Goal: Task Accomplishment & Management: Manage account settings

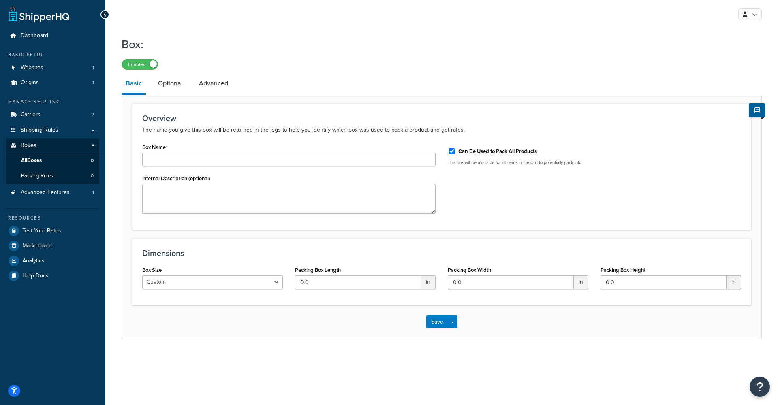
click at [50, 159] on link "All Boxes 0" at bounding box center [52, 160] width 93 height 15
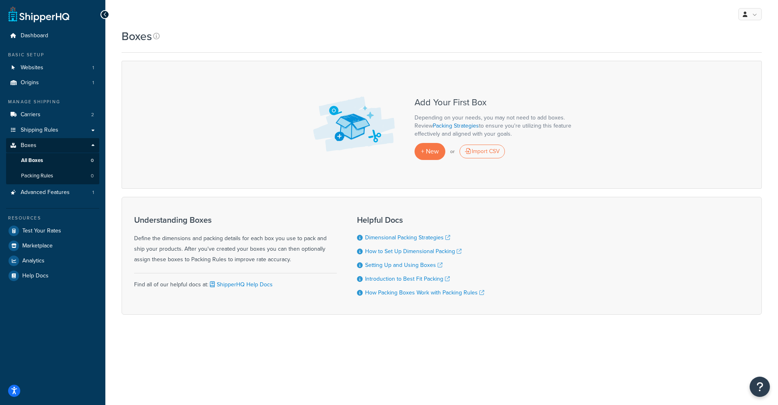
click at [55, 156] on link "All Boxes 0" at bounding box center [52, 160] width 93 height 15
click at [422, 149] on span "+ New" at bounding box center [430, 151] width 18 height 9
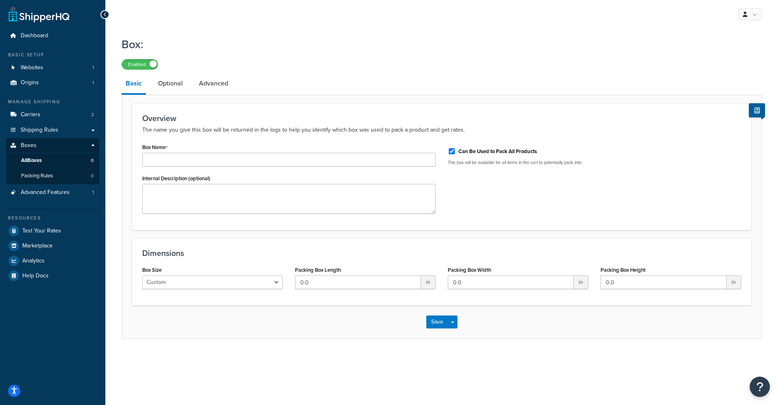
click at [54, 157] on link "All Boxes 0" at bounding box center [52, 160] width 93 height 15
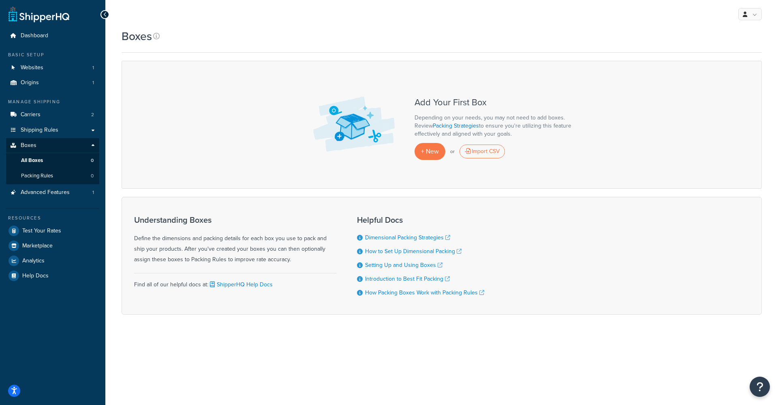
click at [350, 118] on img at bounding box center [354, 125] width 94 height 68
click at [591, 53] on div "Boxes Contact Us Send Us A Message Contact Information Name * Email * Company n…" at bounding box center [441, 185] width 672 height 315
drag, startPoint x: 294, startPoint y: 99, endPoint x: 570, endPoint y: 134, distance: 278.4
click at [570, 134] on div "Add Your First Box Depending on your needs, you may not need to add boxes. Revi…" at bounding box center [442, 125] width 640 height 128
click at [570, 134] on p "Depending on your needs, you may not need to add boxes. Review Packing Strategi…" at bounding box center [495, 126] width 162 height 24
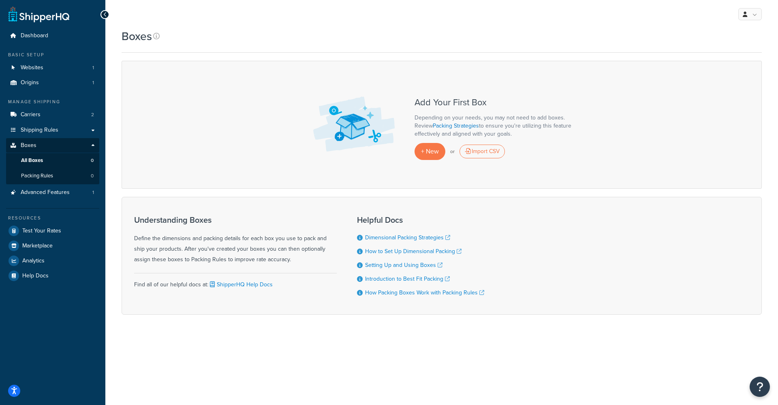
drag, startPoint x: 568, startPoint y: 138, endPoint x: 418, endPoint y: 100, distance: 154.2
click at [418, 100] on div "Add Your First Box Depending on your needs, you may not need to add boxes. Revi…" at bounding box center [495, 125] width 162 height 70
click at [418, 100] on h3 "Add Your First Box" at bounding box center [495, 103] width 162 height 10
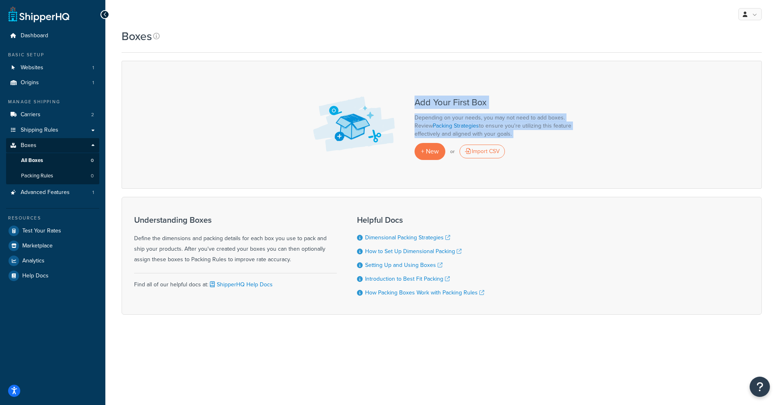
drag, startPoint x: 418, startPoint y: 100, endPoint x: 569, endPoint y: 136, distance: 155.1
click at [569, 136] on div "Add Your First Box Depending on your needs, you may not need to add boxes. Revi…" at bounding box center [495, 125] width 162 height 70
click at [569, 137] on p "Depending on your needs, you may not need to add boxes. Review Packing Strategi…" at bounding box center [495, 126] width 162 height 24
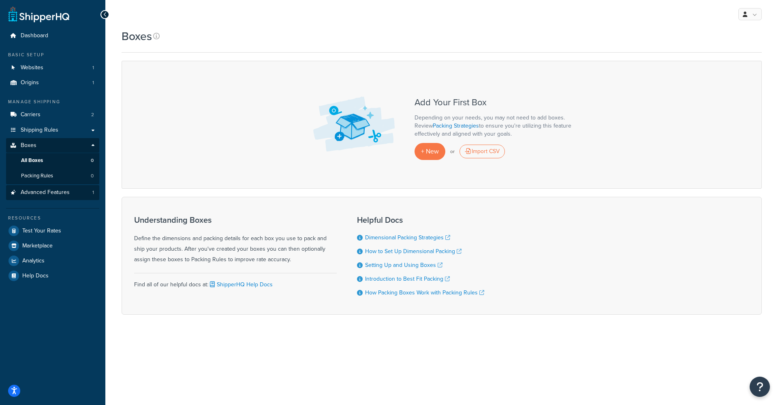
click at [45, 193] on link "Advanced Features 1" at bounding box center [52, 192] width 93 height 15
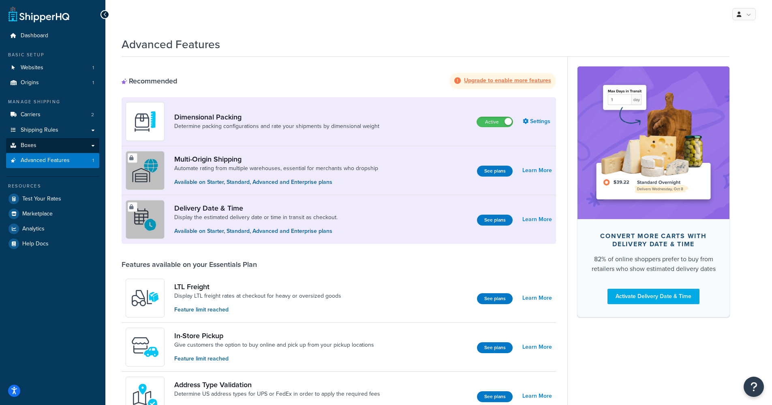
click at [38, 146] on link "Boxes" at bounding box center [52, 145] width 93 height 15
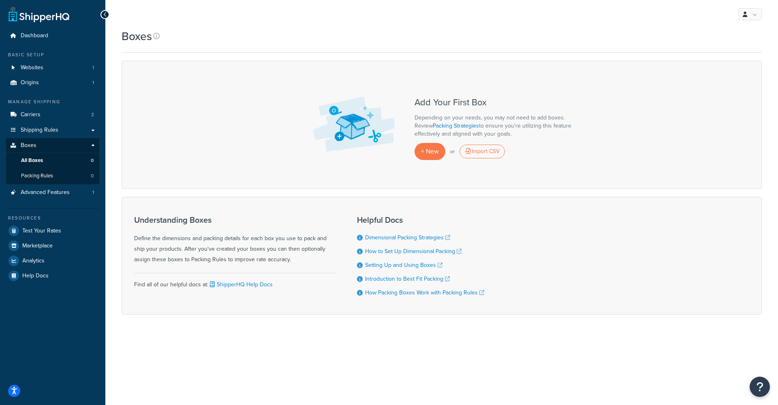
drag, startPoint x: 277, startPoint y: 111, endPoint x: 298, endPoint y: 99, distance: 24.2
click at [277, 111] on div "Add Your First Box Depending on your needs, you may not need to add boxes. Revi…" at bounding box center [442, 125] width 640 height 128
click at [263, 164] on div "Add Your First Box Depending on your needs, you may not need to add boxes. Revi…" at bounding box center [442, 125] width 640 height 128
click at [517, 113] on div "Add Your First Box Depending on your needs, you may not need to add boxes. Revi…" at bounding box center [495, 125] width 162 height 70
click at [615, 60] on div "Boxes Contact Us Send Us A Message Contact Information Name * Email * Company n…" at bounding box center [441, 185] width 672 height 315
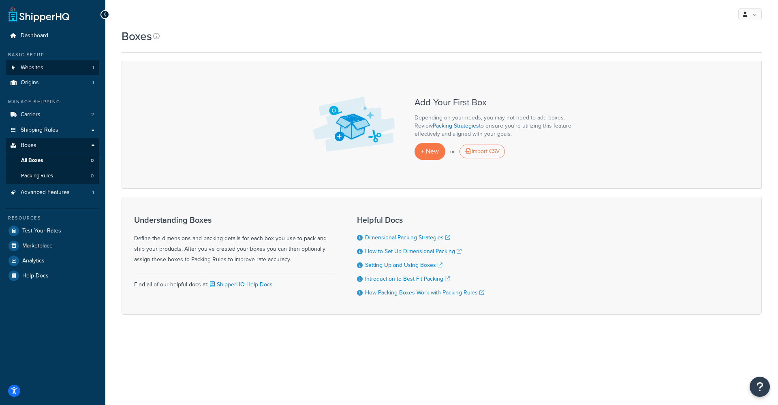
click at [66, 61] on link "Websites 1" at bounding box center [52, 67] width 93 height 15
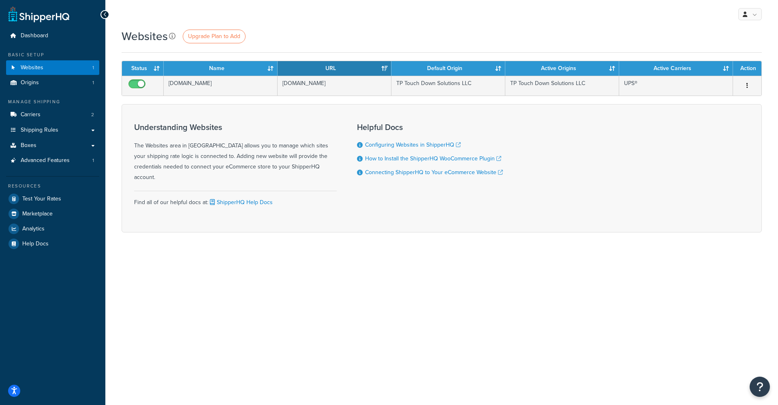
click at [175, 36] on link at bounding box center [173, 36] width 9 height 11
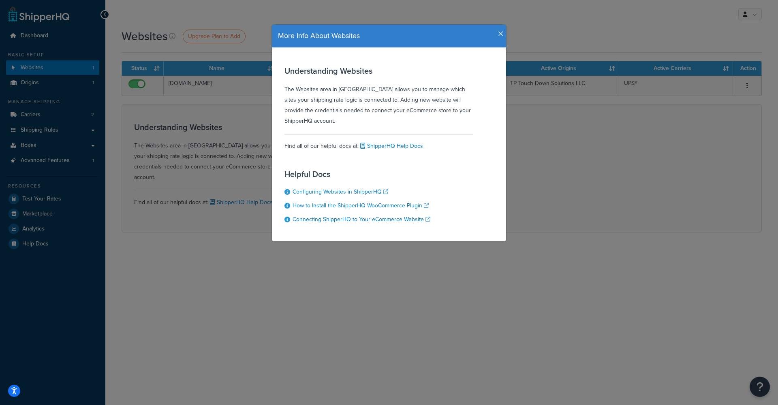
click at [166, 96] on div "More Info About Websites Understanding Websites The Websites area in ShipperHQ …" at bounding box center [389, 202] width 778 height 405
click at [499, 32] on icon "button" at bounding box center [501, 33] width 6 height 7
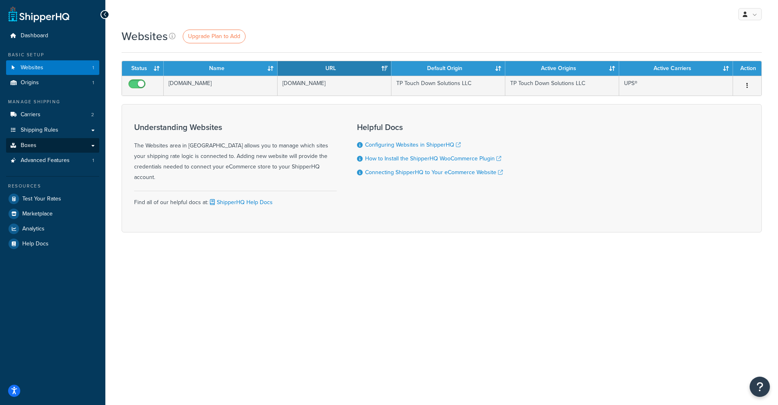
click at [39, 149] on link "Boxes" at bounding box center [52, 145] width 93 height 15
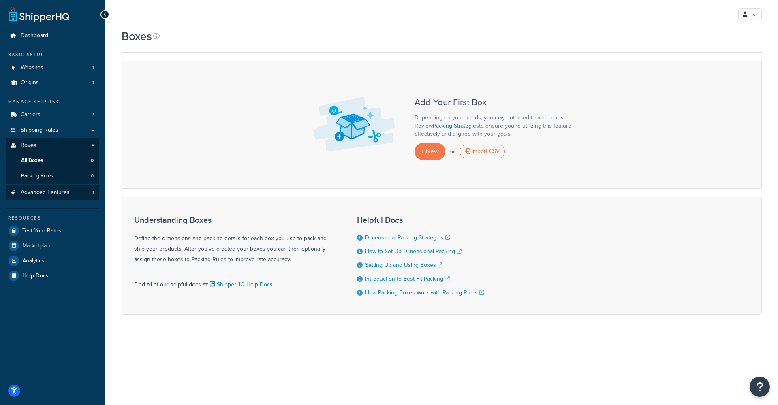
click at [40, 189] on span "Advanced Features" at bounding box center [45, 192] width 49 height 7
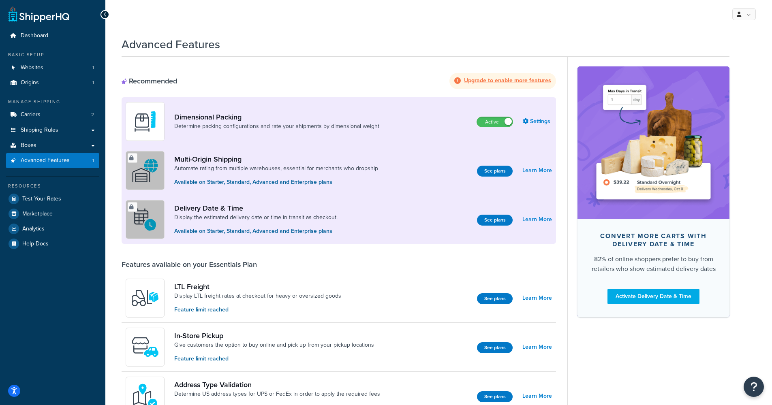
click at [145, 79] on div "Recommended" at bounding box center [149, 81] width 55 height 9
drag, startPoint x: 145, startPoint y: 79, endPoint x: 170, endPoint y: 76, distance: 24.5
click at [170, 77] on div "Recommended" at bounding box center [149, 81] width 55 height 9
click at [68, 146] on link "Boxes" at bounding box center [52, 145] width 93 height 15
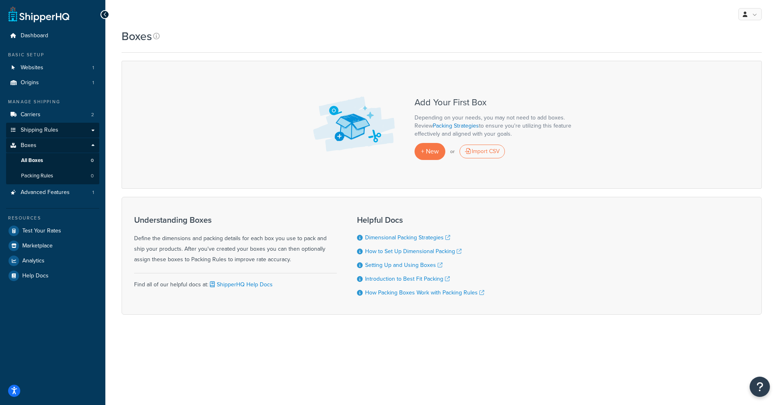
click at [58, 130] on span "Shipping Rules" at bounding box center [40, 130] width 38 height 7
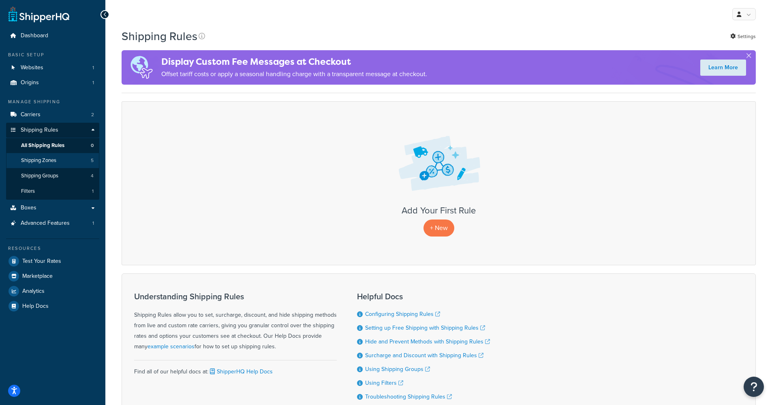
click at [40, 157] on span "Shipping Zones" at bounding box center [38, 160] width 35 height 7
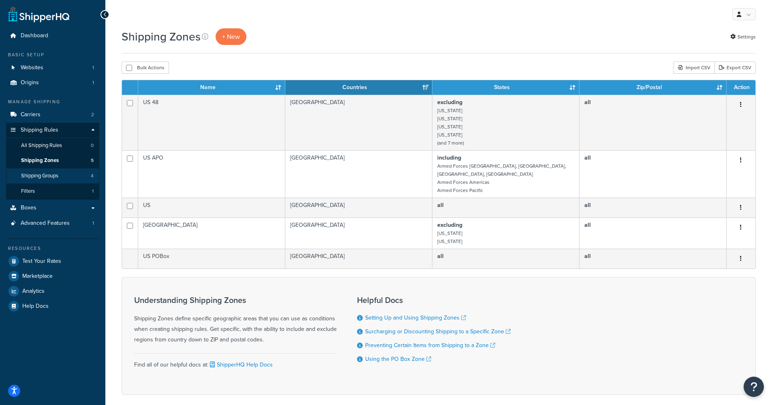
click at [47, 168] on link "Shipping Groups 4" at bounding box center [52, 175] width 93 height 15
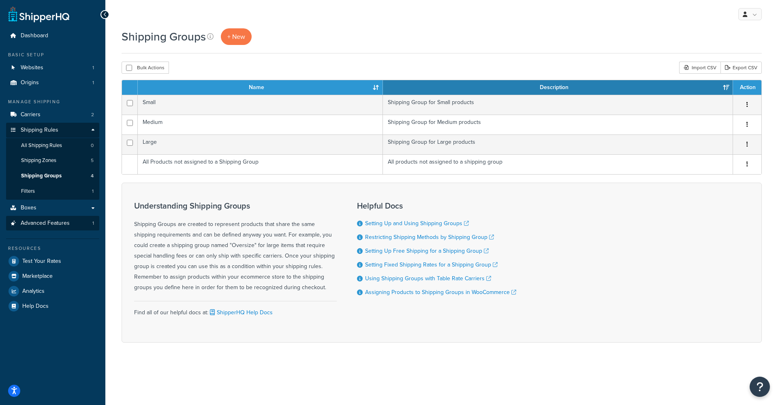
click at [53, 220] on span "Advanced Features" at bounding box center [45, 223] width 49 height 7
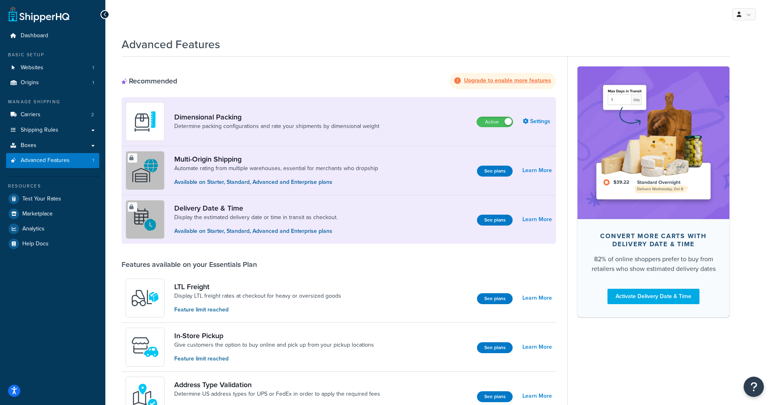
click at [187, 114] on link "Dimensional Packing" at bounding box center [276, 117] width 205 height 9
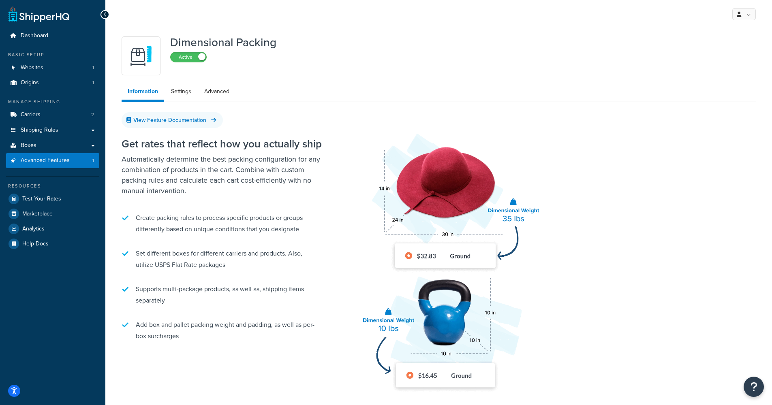
click at [187, 114] on link "View Feature Documentation" at bounding box center [172, 120] width 101 height 16
click at [329, 80] on div "Dimensional Packing Active Information Settings View Feature Documentation Get …" at bounding box center [438, 224] width 646 height 385
click at [64, 153] on link "Advanced Features 1" at bounding box center [52, 160] width 93 height 15
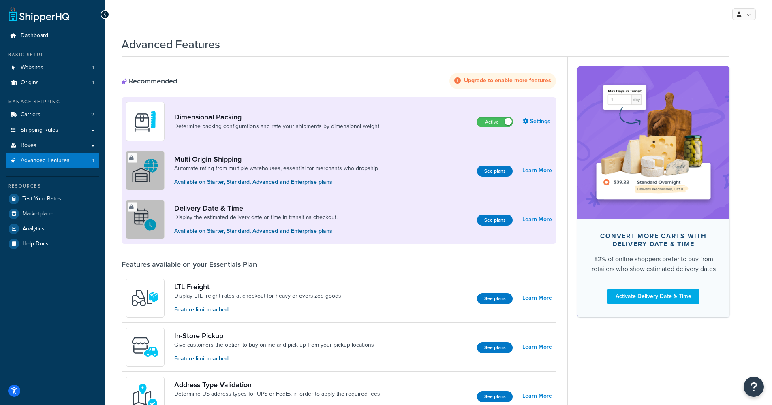
click at [539, 121] on link "Settings" at bounding box center [536, 121] width 29 height 11
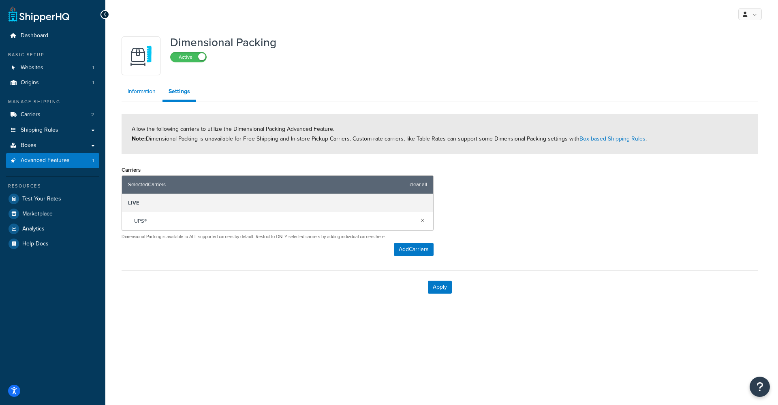
click at [151, 92] on link "Information" at bounding box center [142, 91] width 40 height 16
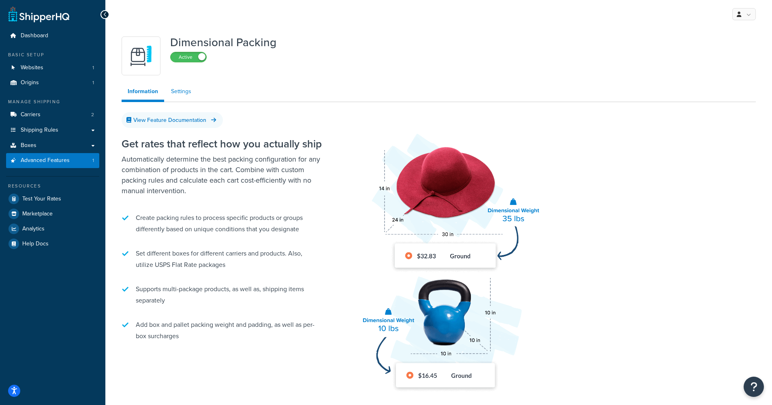
click at [185, 92] on link "Settings" at bounding box center [181, 91] width 32 height 16
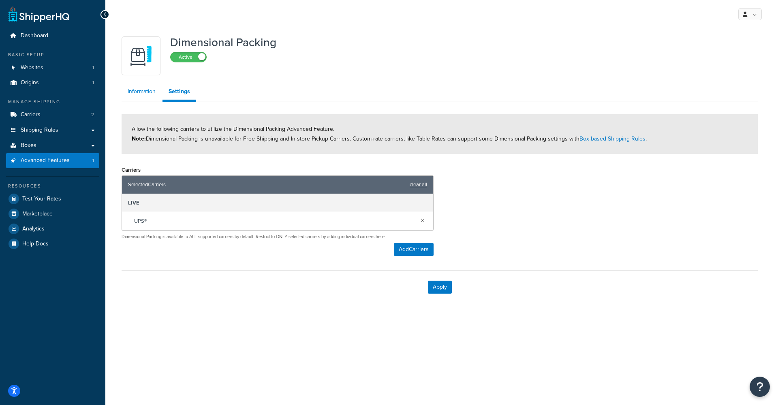
click at [144, 94] on link "Information" at bounding box center [142, 91] width 40 height 16
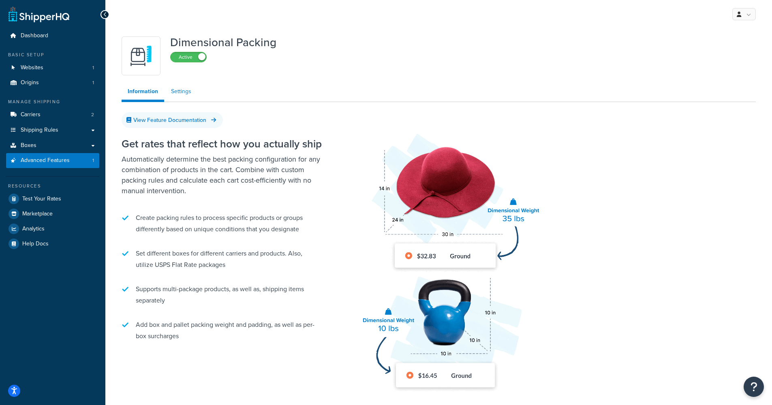
click at [188, 99] on link "Settings" at bounding box center [181, 91] width 32 height 16
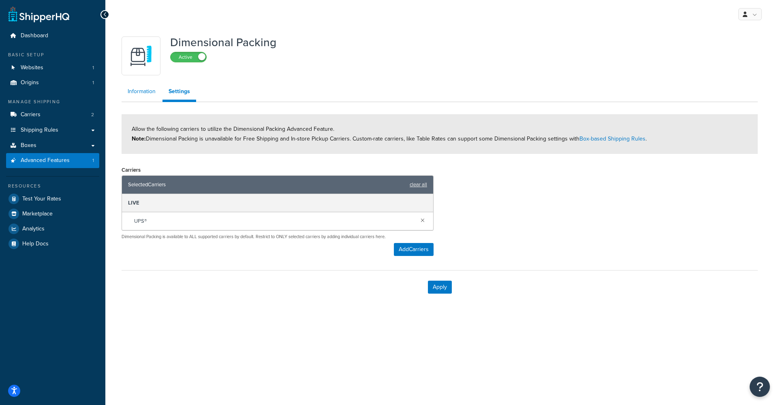
click at [154, 96] on link "Information" at bounding box center [142, 91] width 40 height 16
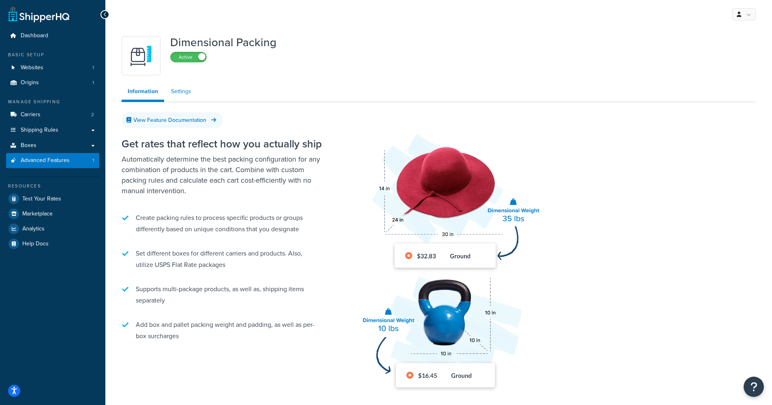
click at [187, 90] on link "Settings" at bounding box center [181, 91] width 32 height 16
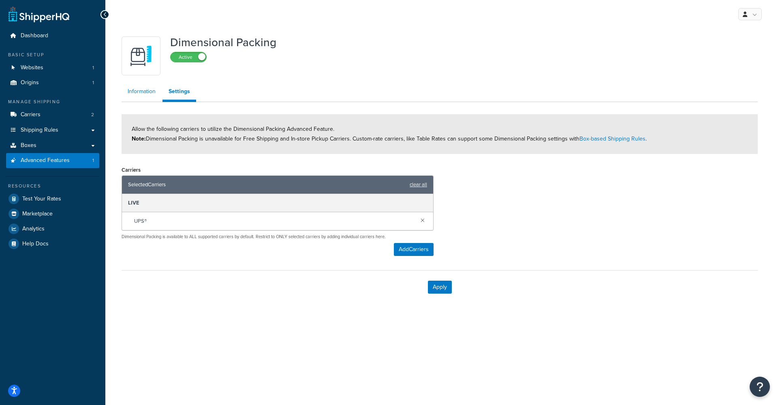
click at [143, 95] on link "Information" at bounding box center [142, 91] width 40 height 16
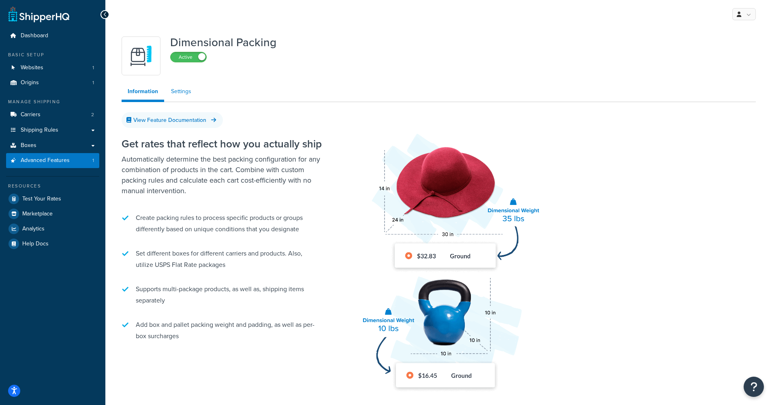
click at [187, 93] on link "Settings" at bounding box center [181, 91] width 32 height 16
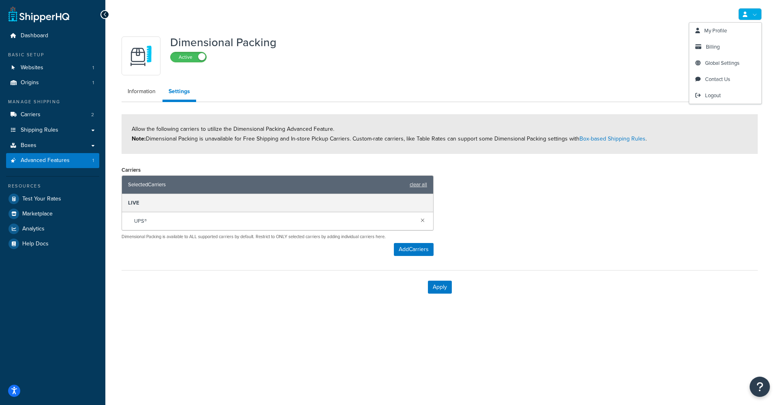
click at [758, 14] on link at bounding box center [749, 14] width 23 height 12
click at [573, 36] on div "Dimensional Packing Active" at bounding box center [440, 55] width 636 height 39
click at [391, 62] on div "Dimensional Packing Active" at bounding box center [440, 55] width 636 height 39
click at [134, 130] on span "Allow the following carriers to utilize the Dimensional Packing Advanced Featur…" at bounding box center [389, 134] width 515 height 18
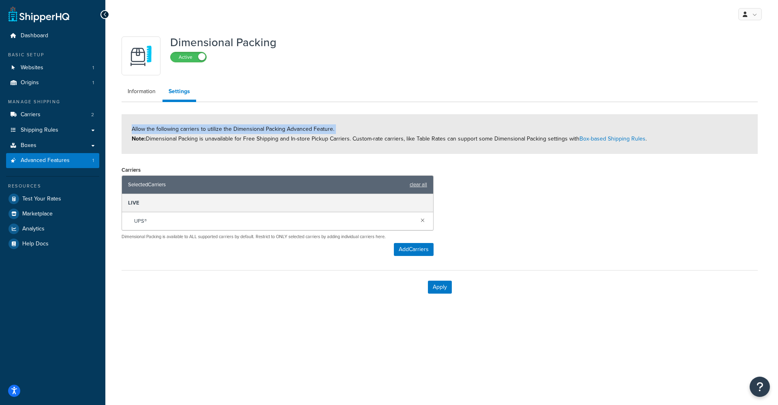
drag, startPoint x: 134, startPoint y: 130, endPoint x: 680, endPoint y: 133, distance: 545.6
click at [680, 133] on div "Allow the following carriers to utilize the Dimensional Packing Advanced Featur…" at bounding box center [440, 134] width 636 height 40
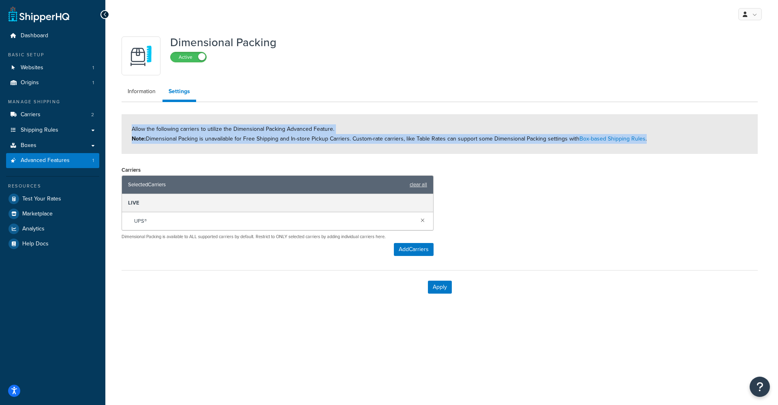
drag, startPoint x: 669, startPoint y: 138, endPoint x: 131, endPoint y: 132, distance: 537.5
click at [131, 132] on div "Allow the following carriers to utilize the Dimensional Packing Advanced Featur…" at bounding box center [440, 134] width 636 height 40
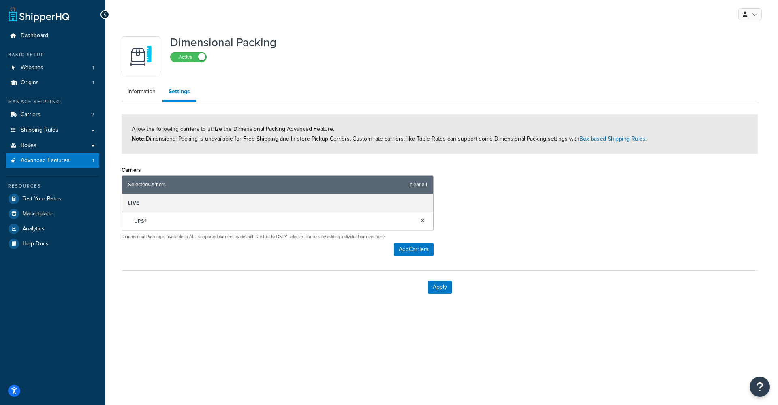
click at [134, 129] on span "Allow the following carriers to utilize the Dimensional Packing Advanced Featur…" at bounding box center [389, 134] width 515 height 18
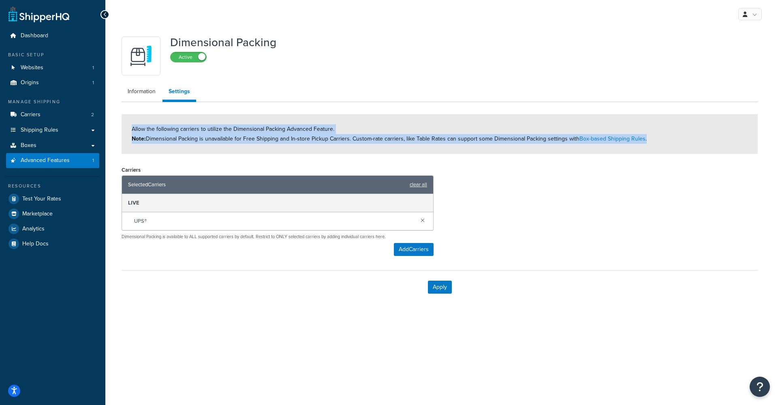
drag, startPoint x: 134, startPoint y: 129, endPoint x: 713, endPoint y: 147, distance: 579.1
click at [713, 147] on div "Allow the following carriers to utilize the Dimensional Packing Advanced Featur…" at bounding box center [440, 134] width 636 height 40
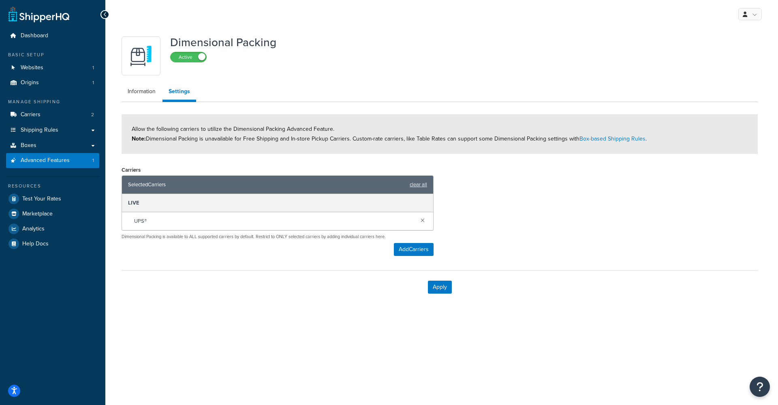
click at [713, 147] on div "Allow the following carriers to utilize the Dimensional Packing Advanced Featur…" at bounding box center [440, 134] width 636 height 40
click at [133, 92] on link "Information" at bounding box center [142, 91] width 40 height 16
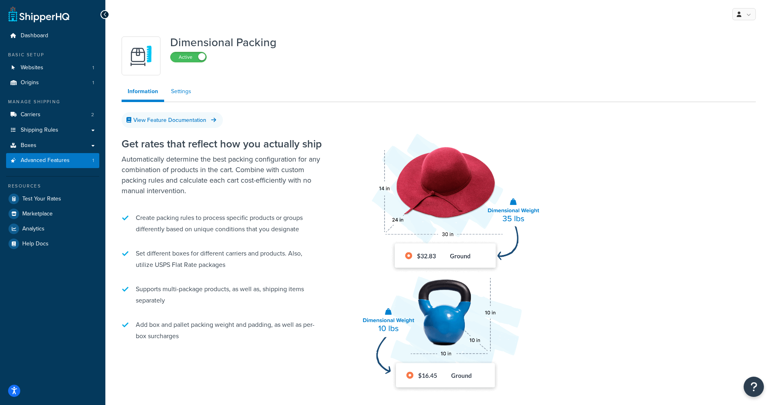
click at [179, 92] on link "Settings" at bounding box center [181, 91] width 32 height 16
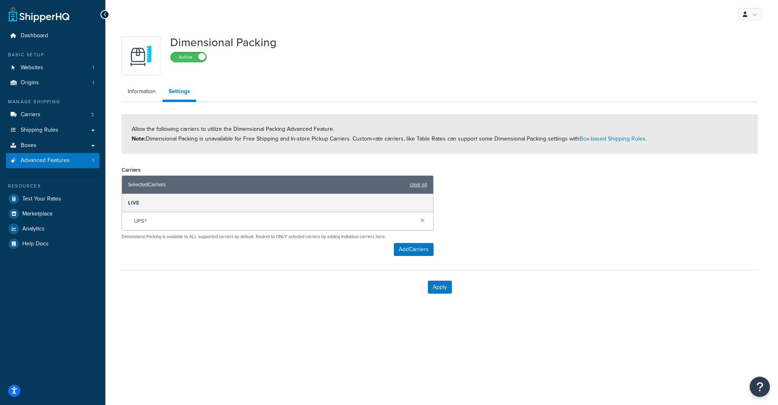
click at [205, 223] on div "UPS®" at bounding box center [277, 221] width 311 height 18
click at [147, 94] on link "Information" at bounding box center [142, 91] width 40 height 16
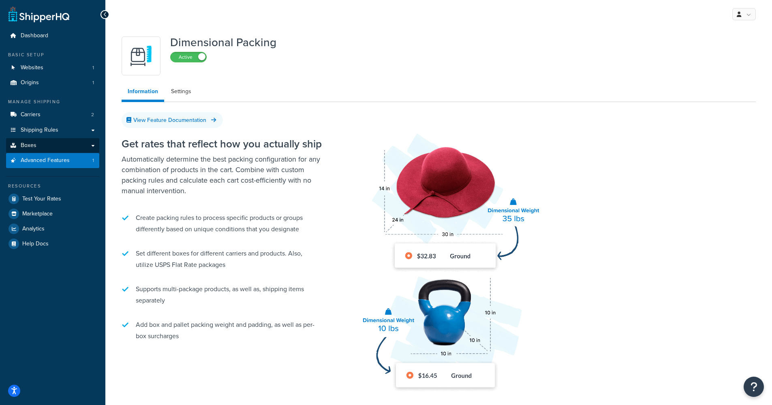
click at [68, 139] on link "Boxes" at bounding box center [52, 145] width 93 height 15
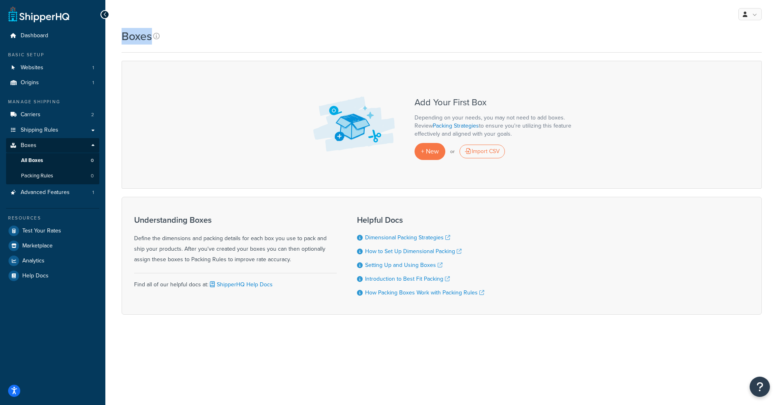
drag, startPoint x: 125, startPoint y: 38, endPoint x: 168, endPoint y: 36, distance: 43.0
click at [168, 36] on div "Boxes" at bounding box center [442, 36] width 640 height 16
drag, startPoint x: 168, startPoint y: 36, endPoint x: 122, endPoint y: 33, distance: 45.5
click at [122, 33] on div "Boxes" at bounding box center [442, 36] width 640 height 16
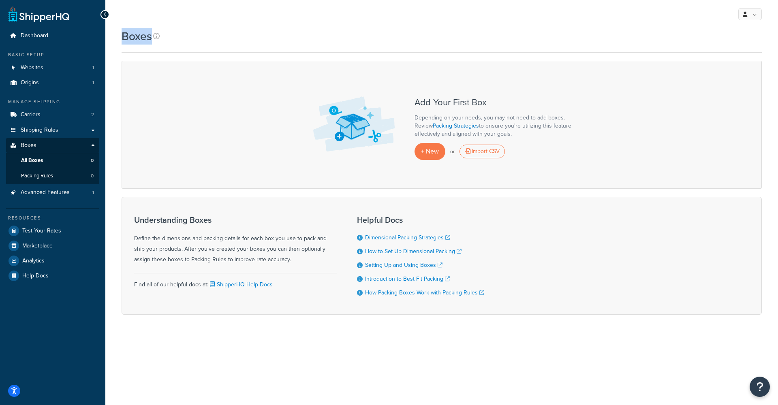
click at [122, 32] on h1 "Boxes" at bounding box center [137, 36] width 30 height 16
drag, startPoint x: 122, startPoint y: 32, endPoint x: 151, endPoint y: 35, distance: 29.3
click at [151, 35] on h1 "Boxes" at bounding box center [137, 36] width 30 height 16
click at [215, 72] on div "Add Your First Box Depending on your needs, you may not need to add boxes. Revi…" at bounding box center [442, 125] width 640 height 128
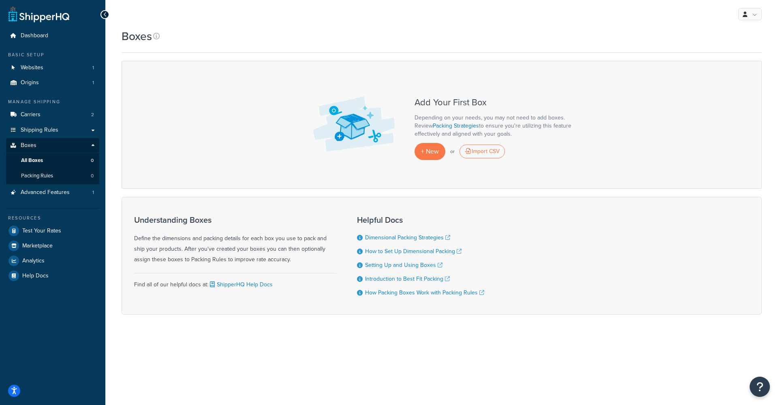
click at [126, 28] on div "My Profile Billing Global Settings Contact Us Logout" at bounding box center [441, 14] width 672 height 28
click at [126, 31] on h1 "Boxes" at bounding box center [137, 36] width 30 height 16
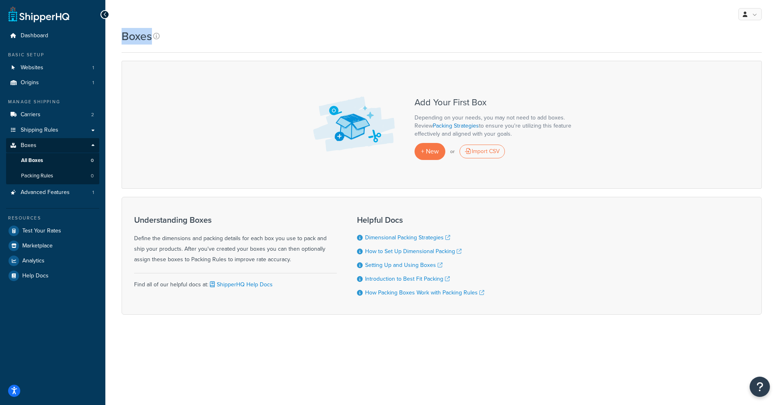
click at [126, 31] on h1 "Boxes" at bounding box center [137, 36] width 30 height 16
click at [126, 32] on h1 "Boxes" at bounding box center [137, 36] width 30 height 16
click at [129, 36] on h1 "Boxes" at bounding box center [137, 36] width 30 height 16
click at [190, 46] on div "Boxes" at bounding box center [442, 40] width 640 height 24
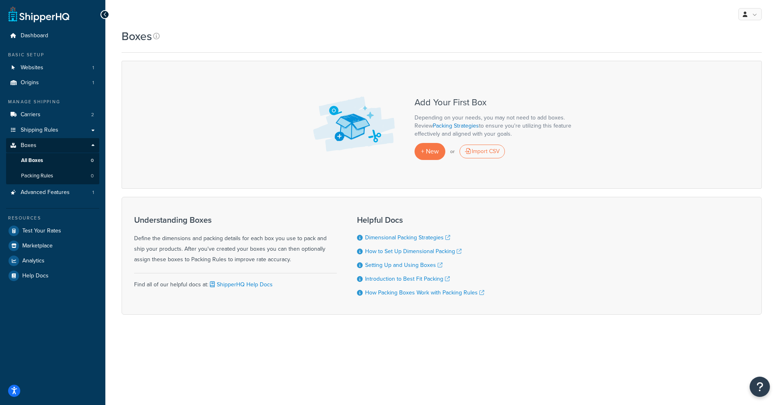
click at [188, 71] on div "Add Your First Box Depending on your needs, you may not need to add boxes. Revi…" at bounding box center [442, 125] width 640 height 128
click at [141, 37] on h1 "Boxes" at bounding box center [137, 36] width 30 height 16
click at [245, 43] on div "Boxes" at bounding box center [442, 36] width 640 height 16
click at [146, 41] on h1 "Boxes" at bounding box center [137, 36] width 30 height 16
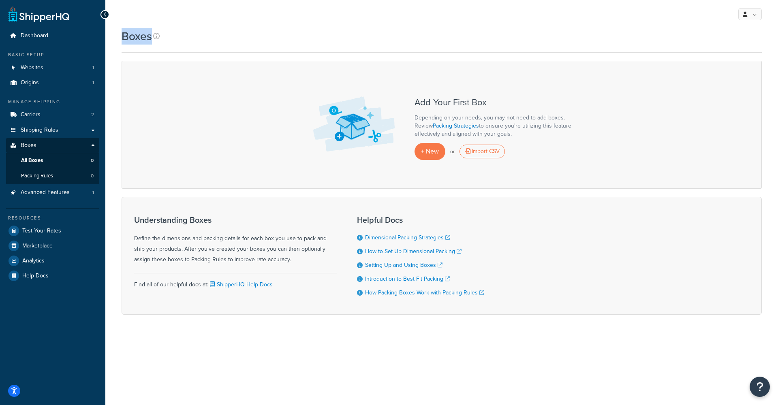
click at [146, 41] on h1 "Boxes" at bounding box center [137, 36] width 30 height 16
click at [189, 43] on div "Boxes" at bounding box center [442, 36] width 640 height 16
click at [140, 38] on h1 "Boxes" at bounding box center [137, 36] width 30 height 16
click at [145, 38] on h1 "Boxes" at bounding box center [137, 36] width 30 height 16
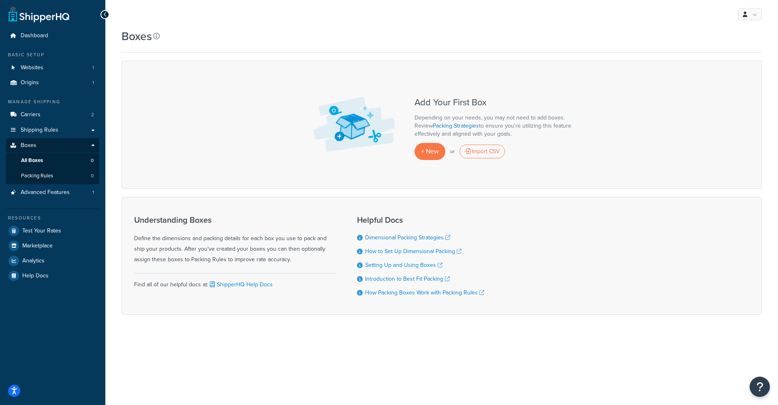
click at [154, 35] on icon at bounding box center [156, 36] width 6 height 6
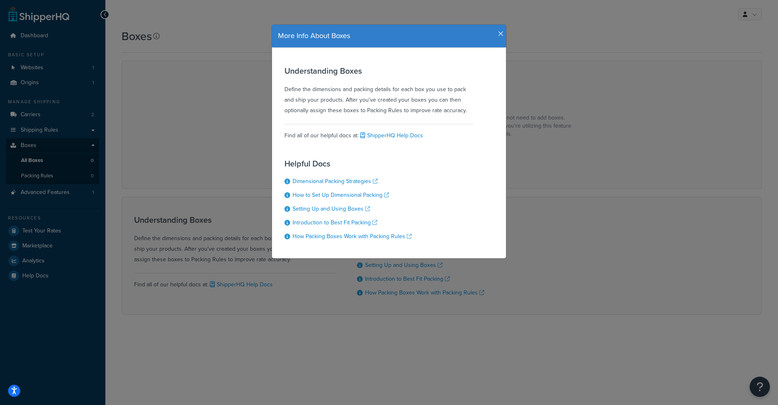
click at [154, 35] on div "More Info About Boxes Understanding Boxes Define the dimensions and packing det…" at bounding box center [389, 202] width 778 height 405
click at [498, 30] on icon "button" at bounding box center [501, 33] width 6 height 7
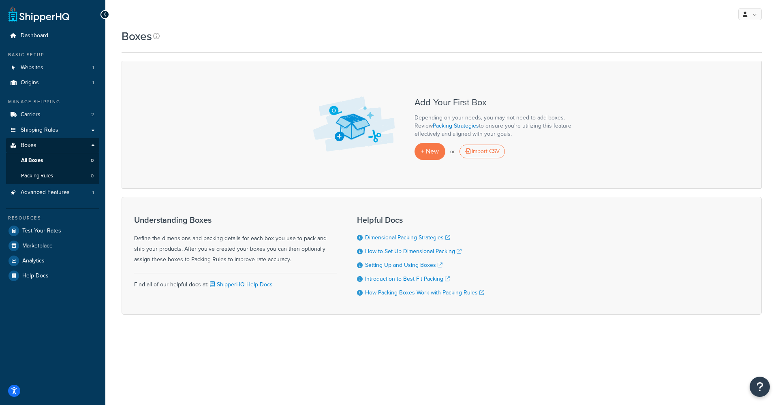
click at [416, 101] on h3 "Add Your First Box" at bounding box center [495, 103] width 162 height 10
drag, startPoint x: 416, startPoint y: 101, endPoint x: 483, endPoint y: 101, distance: 66.8
click at [483, 101] on h3 "Add Your First Box" at bounding box center [495, 103] width 162 height 10
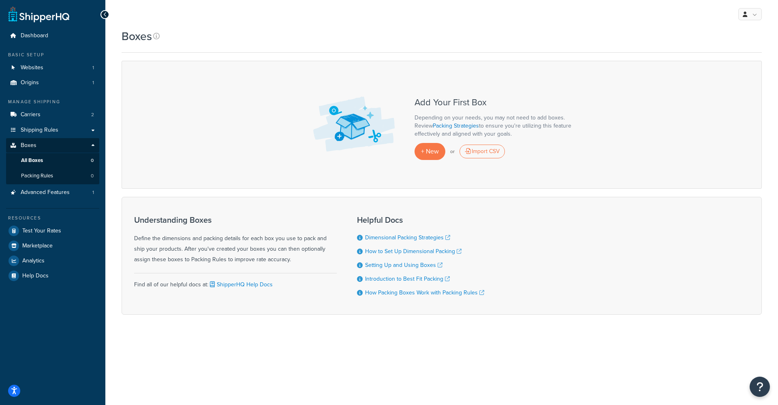
click at [409, 104] on div "Add Your First Box Depending on your needs, you may not need to add boxes. Revi…" at bounding box center [442, 125] width 640 height 128
drag, startPoint x: 409, startPoint y: 104, endPoint x: 459, endPoint y: 102, distance: 49.4
click at [459, 102] on div "Add Your First Box Depending on your needs, you may not need to add boxes. Revi…" at bounding box center [442, 125] width 640 height 128
click at [459, 102] on h3 "Add Your First Box" at bounding box center [495, 103] width 162 height 10
click at [482, 100] on h3 "Add Your First Box" at bounding box center [495, 103] width 162 height 10
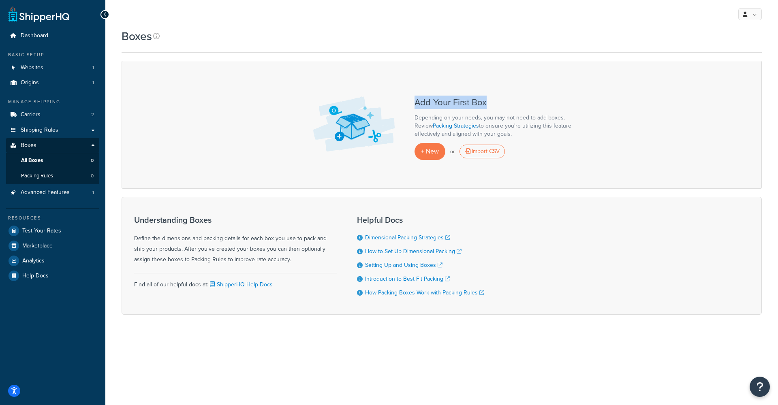
drag, startPoint x: 482, startPoint y: 100, endPoint x: 406, endPoint y: 101, distance: 75.7
click at [406, 101] on div "Add Your First Box Depending on your needs, you may not need to add boxes. Revi…" at bounding box center [442, 125] width 640 height 128
click at [421, 98] on h3 "Add Your First Box" at bounding box center [495, 103] width 162 height 10
drag, startPoint x: 421, startPoint y: 98, endPoint x: 482, endPoint y: 103, distance: 60.9
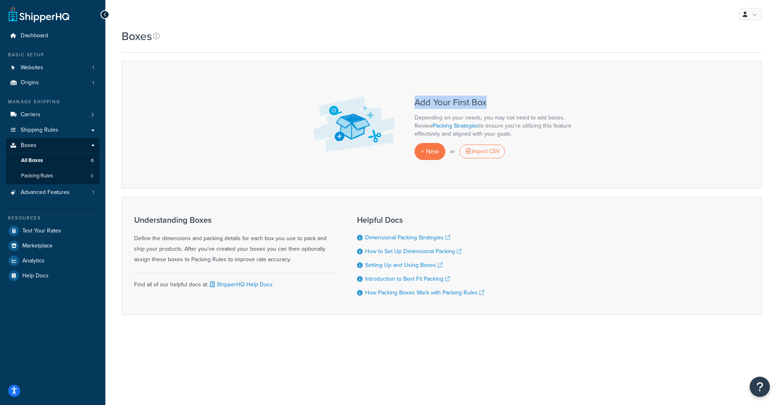
click at [482, 103] on h3 "Add Your First Box" at bounding box center [495, 103] width 162 height 10
click at [420, 100] on h3 "Add Your First Box" at bounding box center [495, 103] width 162 height 10
click at [483, 100] on h3 "Add Your First Box" at bounding box center [495, 103] width 162 height 10
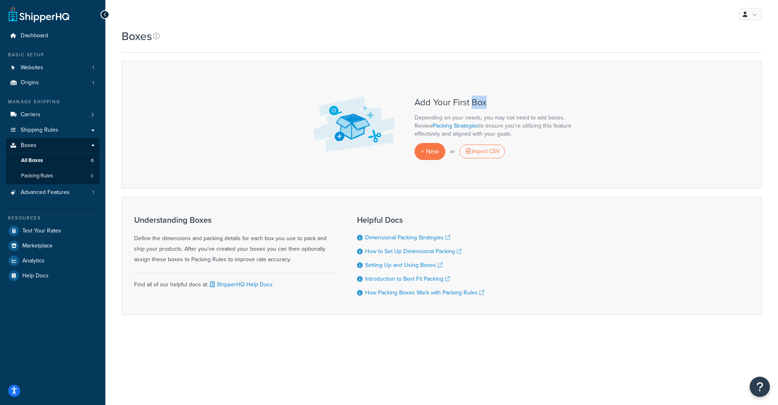
click at [483, 100] on h3 "Add Your First Box" at bounding box center [495, 103] width 162 height 10
click at [422, 102] on h3 "Add Your First Box" at bounding box center [495, 103] width 162 height 10
drag, startPoint x: 422, startPoint y: 102, endPoint x: 481, endPoint y: 105, distance: 58.4
click at [481, 105] on h3 "Add Your First Box" at bounding box center [495, 103] width 162 height 10
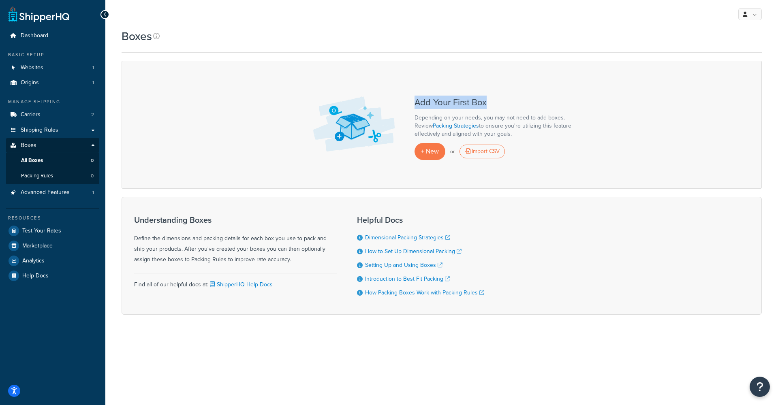
click at [481, 105] on h3 "Add Your First Box" at bounding box center [495, 103] width 162 height 10
drag, startPoint x: 481, startPoint y: 105, endPoint x: 426, endPoint y: 100, distance: 55.0
click at [426, 100] on h3 "Add Your First Box" at bounding box center [495, 103] width 162 height 10
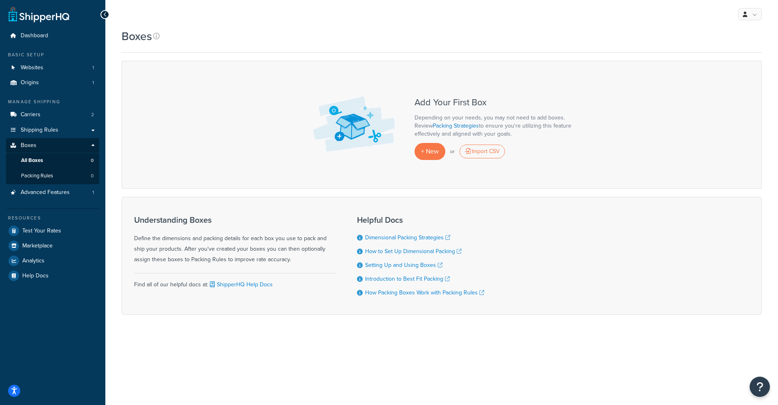
click at [426, 100] on h3 "Add Your First Box" at bounding box center [495, 103] width 162 height 10
drag, startPoint x: 426, startPoint y: 100, endPoint x: 483, endPoint y: 107, distance: 57.5
click at [483, 107] on h3 "Add Your First Box" at bounding box center [495, 103] width 162 height 10
click at [483, 106] on h3 "Add Your First Box" at bounding box center [495, 103] width 162 height 10
click at [482, 106] on h3 "Add Your First Box" at bounding box center [495, 103] width 162 height 10
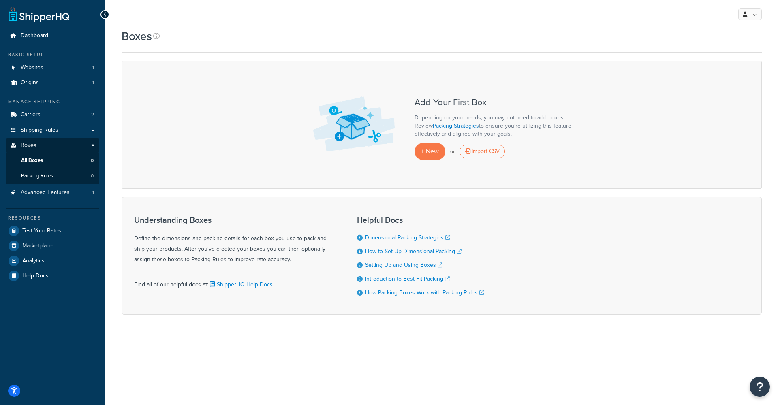
click at [482, 104] on h3 "Add Your First Box" at bounding box center [495, 103] width 162 height 10
drag, startPoint x: 482, startPoint y: 104, endPoint x: 415, endPoint y: 105, distance: 66.4
click at [415, 105] on h3 "Add Your First Box" at bounding box center [495, 103] width 162 height 10
click at [416, 103] on h3 "Add Your First Box" at bounding box center [495, 103] width 162 height 10
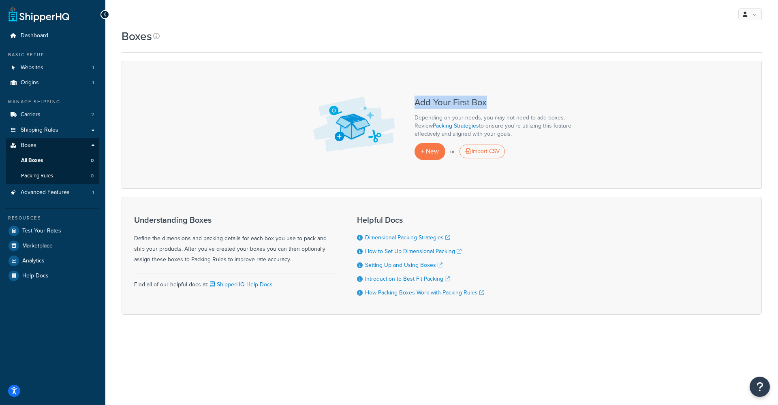
drag, startPoint x: 416, startPoint y: 103, endPoint x: 477, endPoint y: 101, distance: 60.8
click at [477, 101] on h3 "Add Your First Box" at bounding box center [495, 103] width 162 height 10
click at [416, 100] on h3 "Add Your First Box" at bounding box center [495, 103] width 162 height 10
drag, startPoint x: 416, startPoint y: 100, endPoint x: 470, endPoint y: 100, distance: 53.9
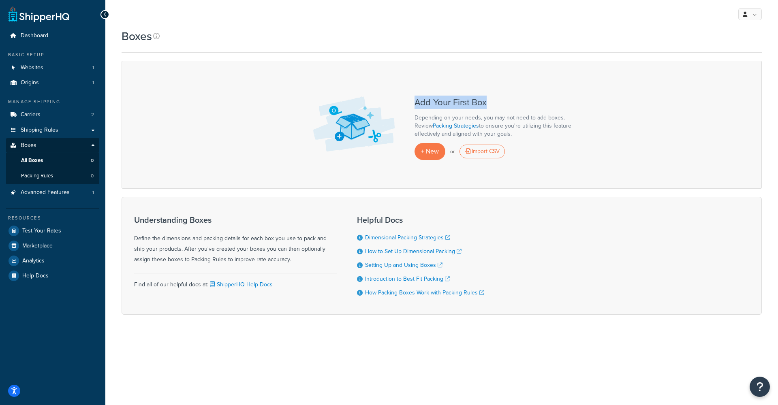
click at [470, 100] on h3 "Add Your First Box" at bounding box center [495, 103] width 162 height 10
click at [475, 100] on h3 "Add Your First Box" at bounding box center [495, 103] width 162 height 10
drag, startPoint x: 475, startPoint y: 100, endPoint x: 418, endPoint y: 100, distance: 56.7
click at [418, 100] on h3 "Add Your First Box" at bounding box center [495, 103] width 162 height 10
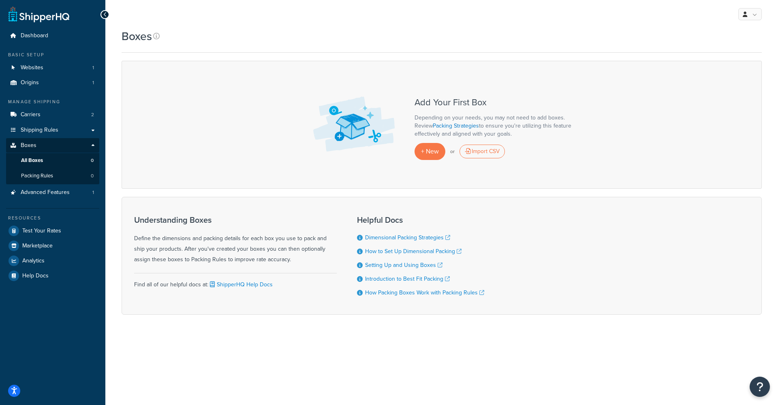
click at [418, 100] on h3 "Add Your First Box" at bounding box center [495, 103] width 162 height 10
drag, startPoint x: 418, startPoint y: 100, endPoint x: 487, endPoint y: 102, distance: 68.9
click at [487, 102] on h3 "Add Your First Box" at bounding box center [495, 103] width 162 height 10
click at [486, 102] on h3 "Add Your First Box" at bounding box center [495, 103] width 162 height 10
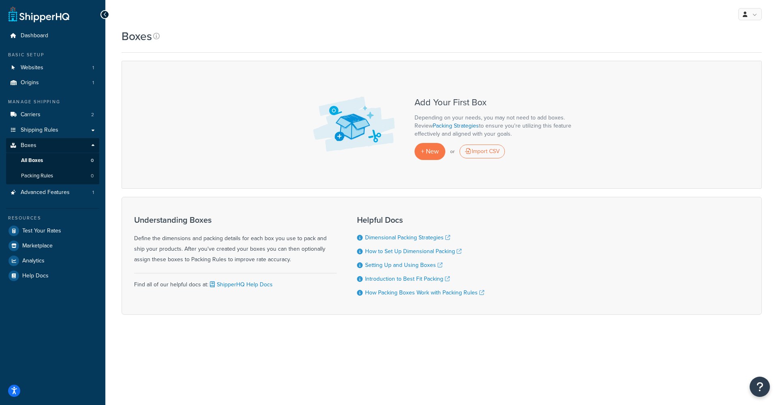
click at [484, 102] on h3 "Add Your First Box" at bounding box center [495, 103] width 162 height 10
drag, startPoint x: 484, startPoint y: 102, endPoint x: 435, endPoint y: 103, distance: 49.8
click at [435, 103] on h3 "Add Your First Box" at bounding box center [495, 103] width 162 height 10
click at [434, 103] on h3 "Add Your First Box" at bounding box center [495, 103] width 162 height 10
click at [420, 103] on h3 "Add Your First Box" at bounding box center [495, 103] width 162 height 10
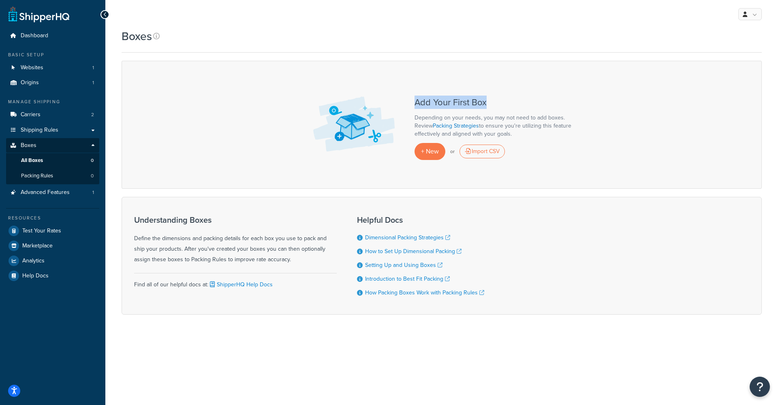
drag, startPoint x: 420, startPoint y: 103, endPoint x: 481, endPoint y: 100, distance: 60.8
click at [481, 100] on h3 "Add Your First Box" at bounding box center [495, 103] width 162 height 10
click at [418, 103] on h3 "Add Your First Box" at bounding box center [495, 103] width 162 height 10
drag, startPoint x: 418, startPoint y: 103, endPoint x: 470, endPoint y: 103, distance: 52.7
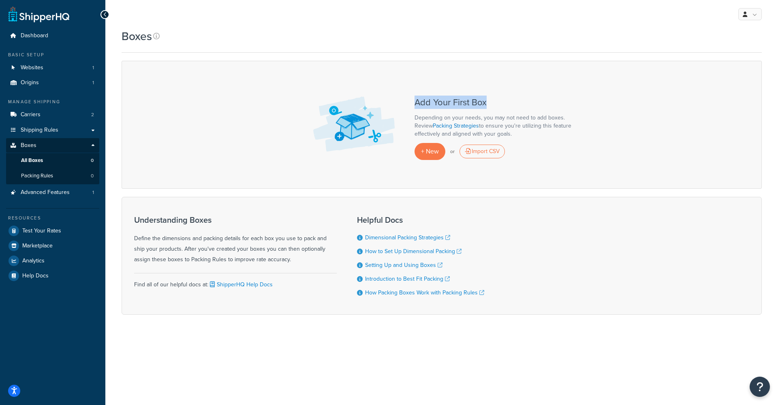
click at [470, 103] on h3 "Add Your First Box" at bounding box center [495, 103] width 162 height 10
click at [418, 100] on h3 "Add Your First Box" at bounding box center [495, 103] width 162 height 10
drag, startPoint x: 418, startPoint y: 100, endPoint x: 478, endPoint y: 99, distance: 60.0
click at [478, 99] on h3 "Add Your First Box" at bounding box center [495, 103] width 162 height 10
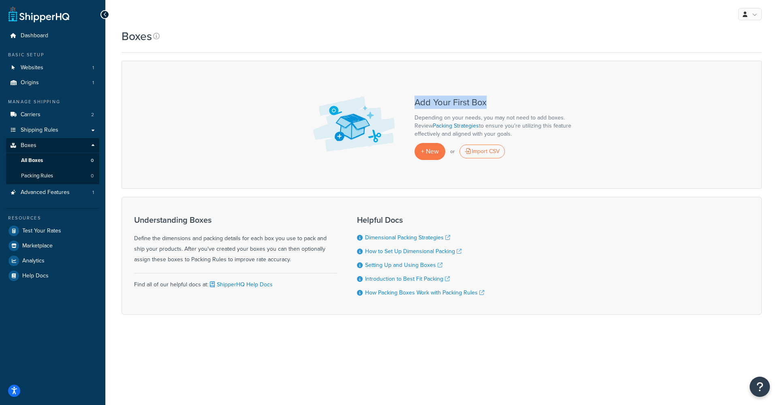
click at [478, 99] on h3 "Add Your First Box" at bounding box center [495, 103] width 162 height 10
click at [424, 103] on h3 "Add Your First Box" at bounding box center [495, 103] width 162 height 10
drag, startPoint x: 424, startPoint y: 103, endPoint x: 488, endPoint y: 104, distance: 64.8
click at [488, 104] on h3 "Add Your First Box" at bounding box center [495, 103] width 162 height 10
click at [487, 104] on h3 "Add Your First Box" at bounding box center [495, 103] width 162 height 10
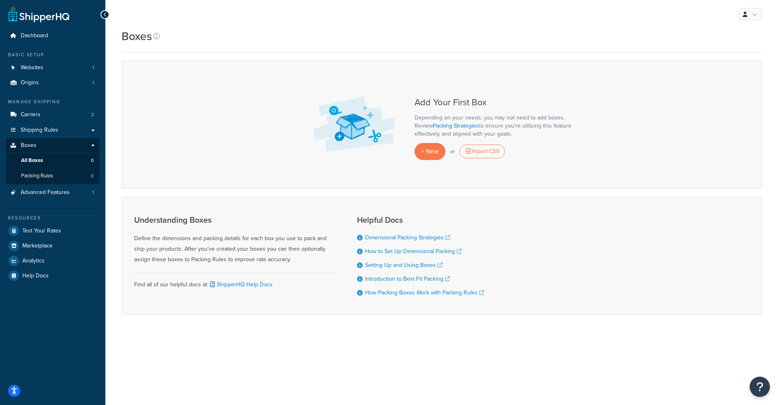
click at [484, 104] on h3 "Add Your First Box" at bounding box center [495, 103] width 162 height 10
drag, startPoint x: 484, startPoint y: 104, endPoint x: 434, endPoint y: 103, distance: 50.2
click at [434, 103] on h3 "Add Your First Box" at bounding box center [495, 103] width 162 height 10
click at [425, 102] on h3 "Add Your First Box" at bounding box center [495, 103] width 162 height 10
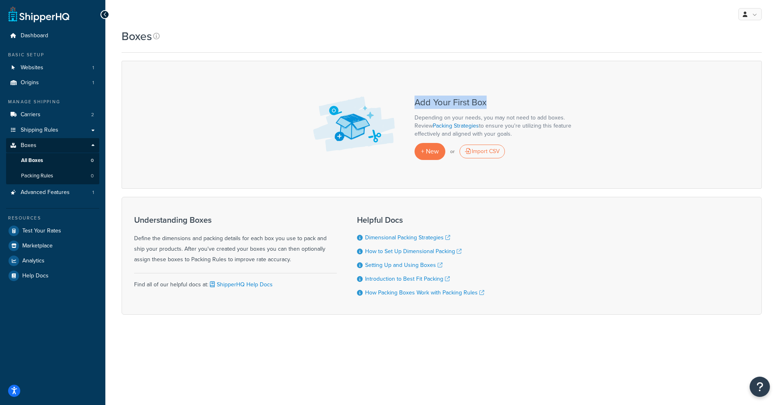
drag, startPoint x: 425, startPoint y: 102, endPoint x: 474, endPoint y: 102, distance: 49.0
click at [474, 102] on h3 "Add Your First Box" at bounding box center [495, 103] width 162 height 10
click at [422, 102] on h3 "Add Your First Box" at bounding box center [495, 103] width 162 height 10
drag, startPoint x: 422, startPoint y: 102, endPoint x: 472, endPoint y: 103, distance: 49.8
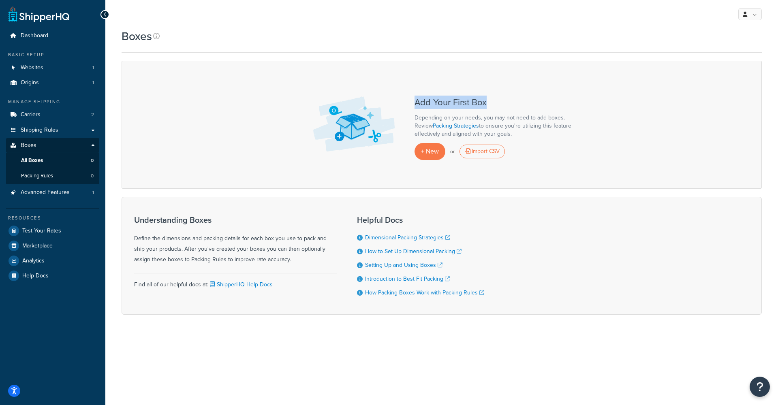
click at [472, 103] on h3 "Add Your First Box" at bounding box center [495, 103] width 162 height 10
click at [476, 100] on h3 "Add Your First Box" at bounding box center [495, 103] width 162 height 10
drag, startPoint x: 476, startPoint y: 100, endPoint x: 429, endPoint y: 101, distance: 47.8
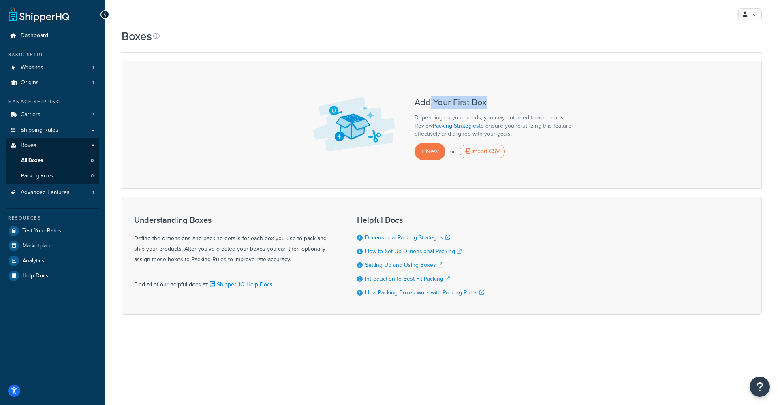
click at [429, 101] on h3 "Add Your First Box" at bounding box center [495, 103] width 162 height 10
click at [425, 102] on h3 "Add Your First Box" at bounding box center [495, 103] width 162 height 10
drag, startPoint x: 425, startPoint y: 102, endPoint x: 474, endPoint y: 100, distance: 49.0
click at [474, 100] on h3 "Add Your First Box" at bounding box center [495, 103] width 162 height 10
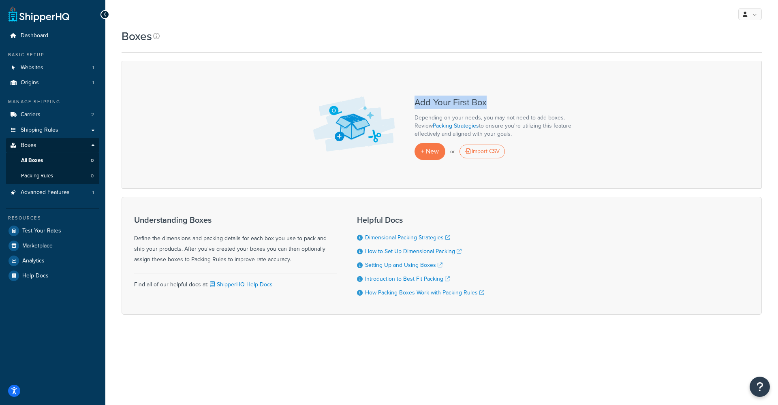
click at [474, 100] on h3 "Add Your First Box" at bounding box center [495, 103] width 162 height 10
click at [41, 228] on span "Test Your Rates" at bounding box center [41, 231] width 39 height 7
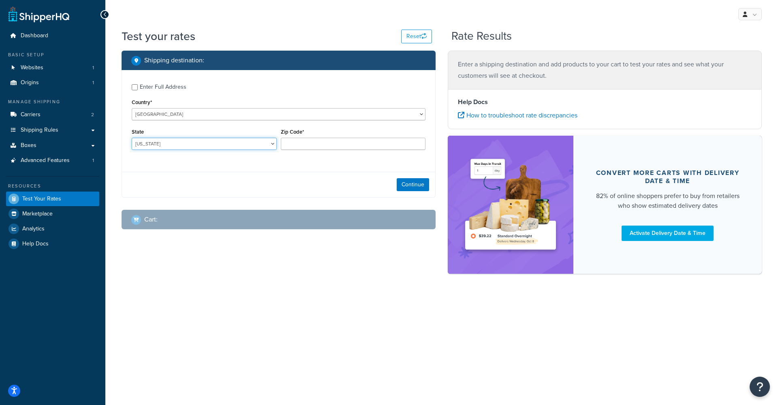
select select "MN"
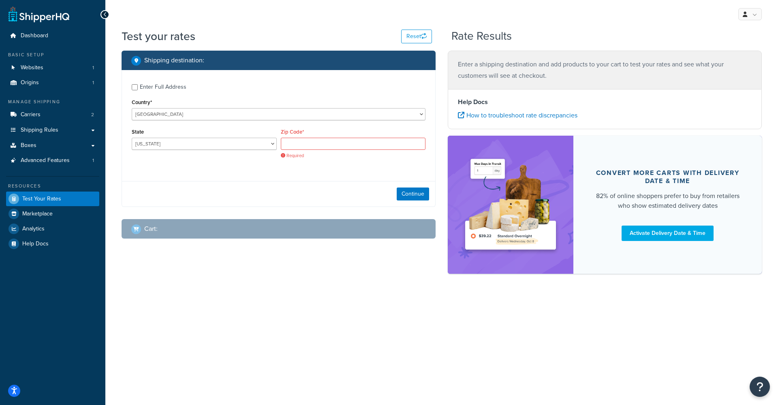
click at [329, 124] on div "Enter Full Address Country* [GEOGRAPHIC_DATA] [GEOGRAPHIC_DATA] [GEOGRAPHIC_DAT…" at bounding box center [278, 122] width 313 height 104
click at [309, 137] on div "Zip Code* Required" at bounding box center [353, 142] width 145 height 32
click at [307, 150] on input "Zip Code*" at bounding box center [353, 144] width 145 height 12
click at [245, 178] on div "Enter Full Address Country* [GEOGRAPHIC_DATA] [GEOGRAPHIC_DATA] [GEOGRAPHIC_DAT…" at bounding box center [279, 138] width 314 height 136
click at [337, 161] on div "Zip Code* Required" at bounding box center [353, 145] width 149 height 38
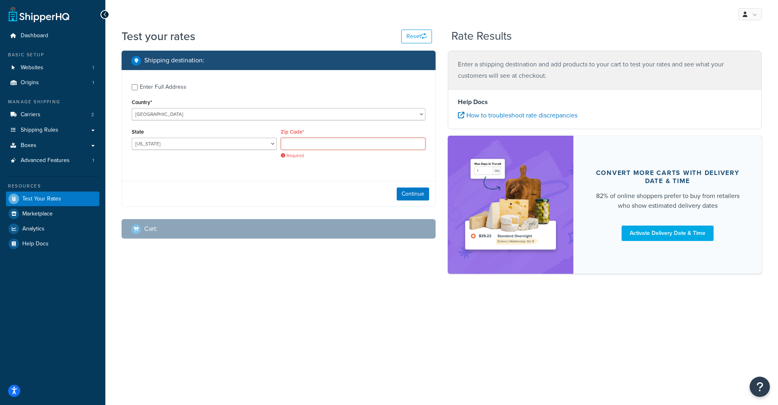
click at [328, 139] on input "Zip Code*" at bounding box center [353, 144] width 145 height 12
click at [327, 130] on div "Zip Code* Required" at bounding box center [353, 142] width 145 height 32
drag, startPoint x: 279, startPoint y: 130, endPoint x: 309, endPoint y: 134, distance: 30.4
click at [309, 134] on div "Zip Code* Required" at bounding box center [353, 145] width 149 height 38
click at [309, 134] on div "Zip Code* Required" at bounding box center [353, 142] width 145 height 32
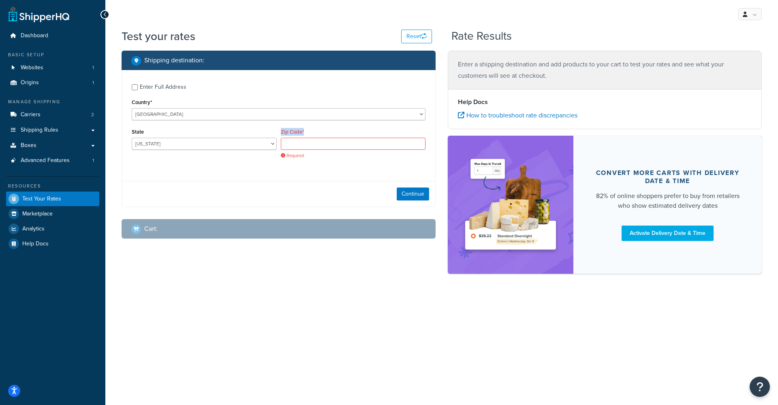
drag, startPoint x: 309, startPoint y: 134, endPoint x: 279, endPoint y: 133, distance: 30.8
click at [279, 133] on div "Zip Code* Required" at bounding box center [353, 145] width 149 height 38
drag, startPoint x: 279, startPoint y: 133, endPoint x: 308, endPoint y: 135, distance: 29.6
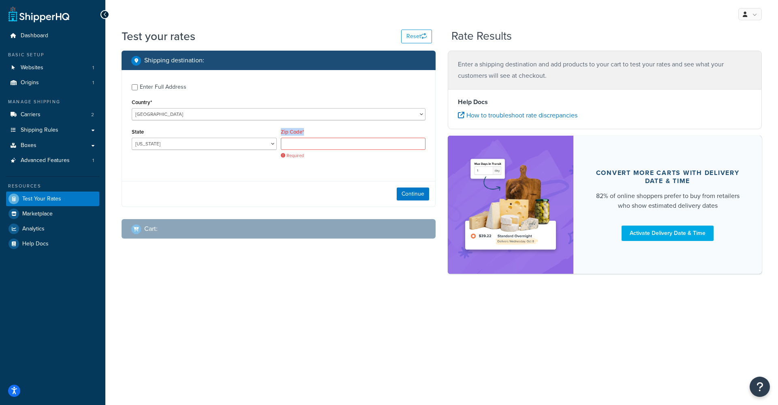
click at [308, 135] on div "Zip Code* Required" at bounding box center [353, 145] width 149 height 38
click at [308, 135] on div "Zip Code* Required" at bounding box center [353, 142] width 145 height 32
click at [567, 25] on div "My Profile Billing Global Settings Contact Us Logout" at bounding box center [441, 14] width 672 height 28
click at [60, 140] on link "Boxes" at bounding box center [52, 145] width 93 height 15
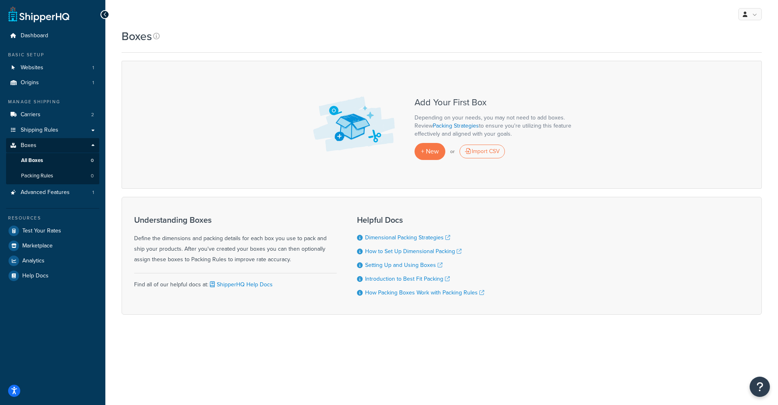
click at [424, 102] on h3 "Add Your First Box" at bounding box center [495, 103] width 162 height 10
drag, startPoint x: 424, startPoint y: 102, endPoint x: 486, endPoint y: 105, distance: 61.2
click at [486, 105] on h3 "Add Your First Box" at bounding box center [495, 103] width 162 height 10
click at [422, 154] on span "+ New" at bounding box center [430, 151] width 18 height 9
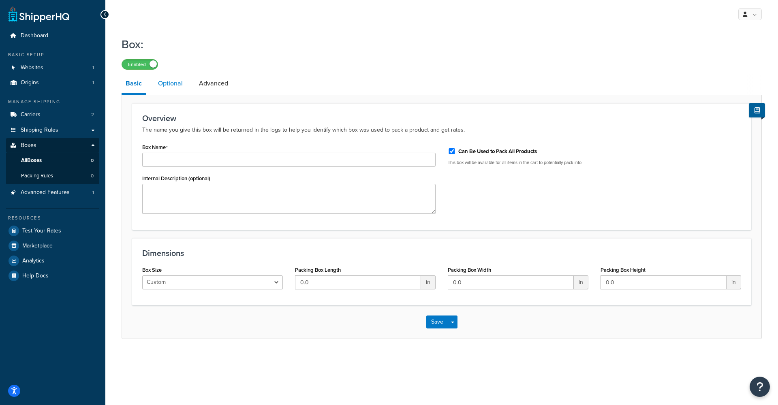
click at [174, 85] on link "Optional" at bounding box center [170, 83] width 33 height 19
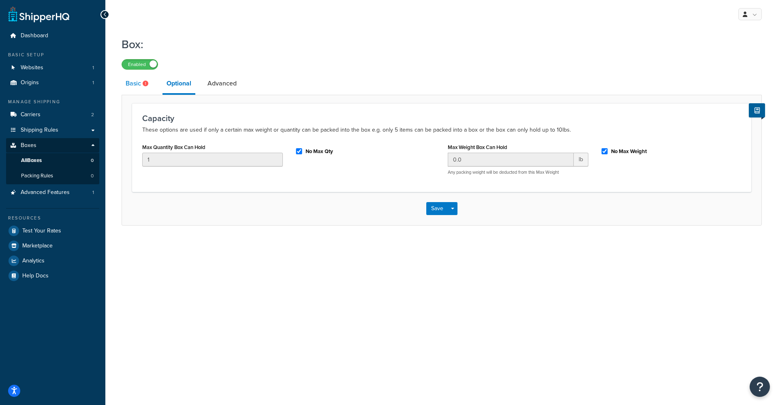
click at [142, 84] on link "Basic" at bounding box center [138, 83] width 33 height 19
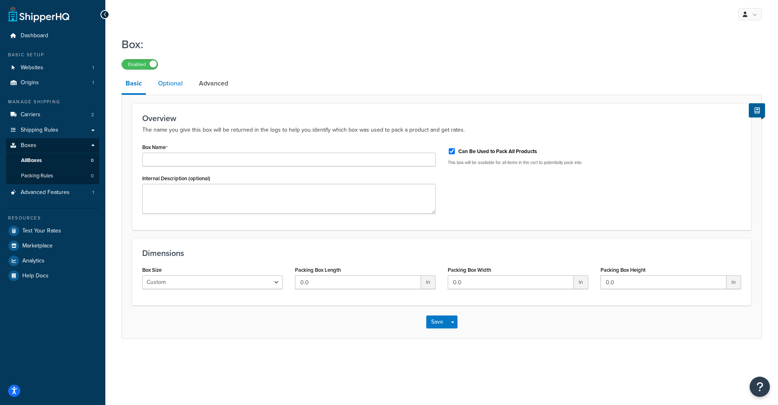
click at [182, 90] on link "Optional" at bounding box center [170, 83] width 33 height 19
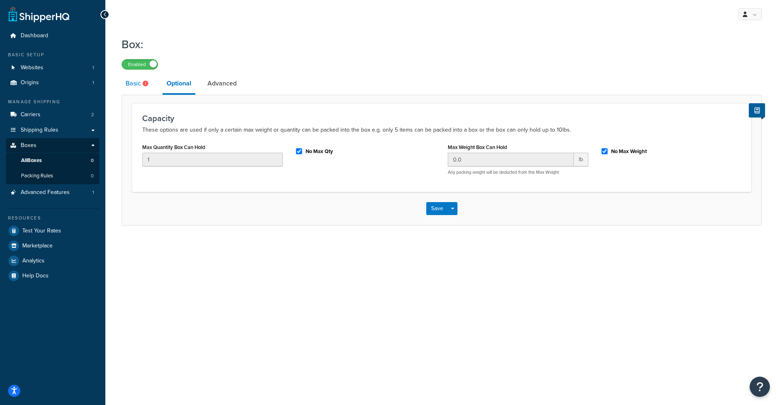
click at [142, 89] on link "Basic" at bounding box center [138, 83] width 33 height 19
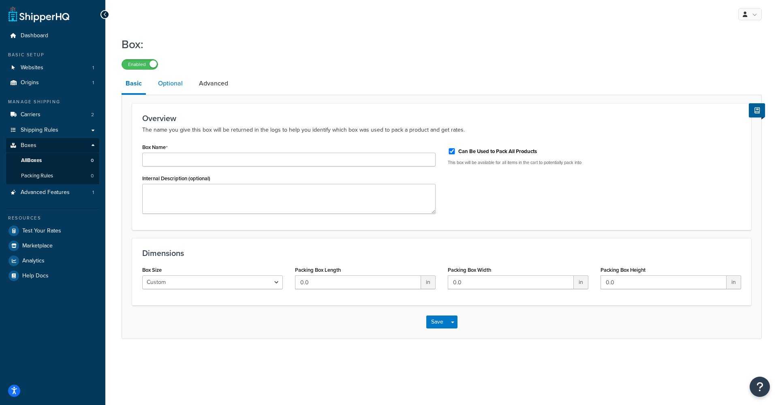
click at [181, 88] on link "Optional" at bounding box center [170, 83] width 33 height 19
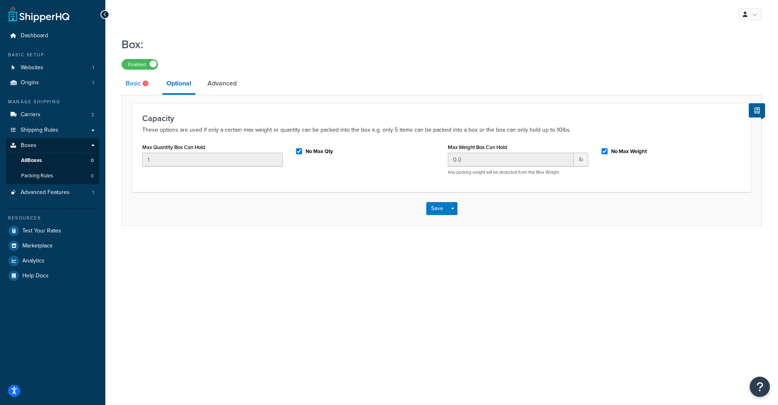
click at [131, 86] on link "Basic" at bounding box center [138, 83] width 33 height 19
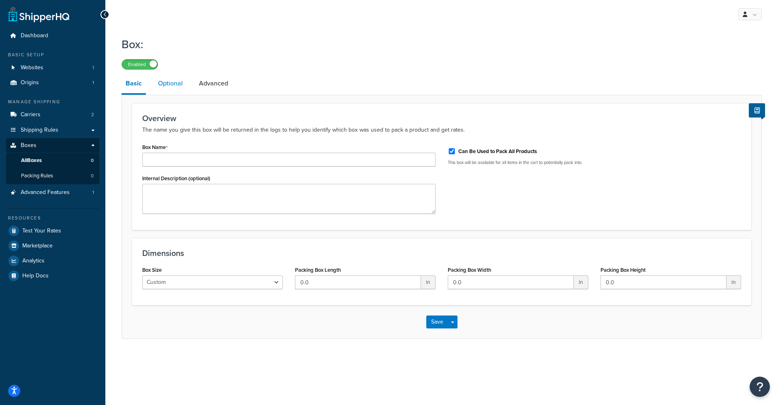
click at [166, 85] on link "Optional" at bounding box center [170, 83] width 33 height 19
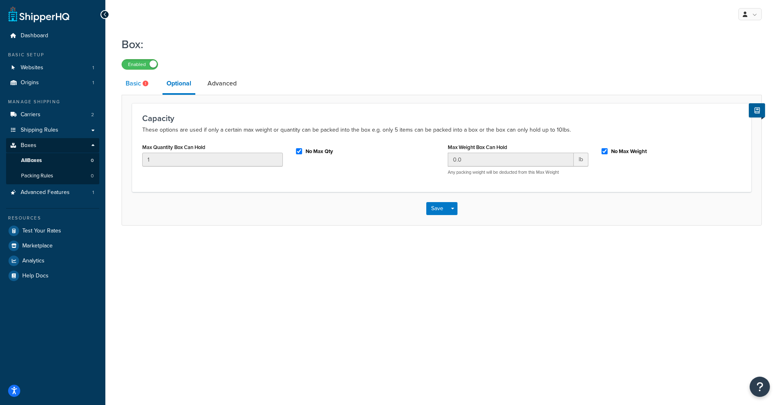
click at [139, 81] on link "Basic" at bounding box center [138, 83] width 33 height 19
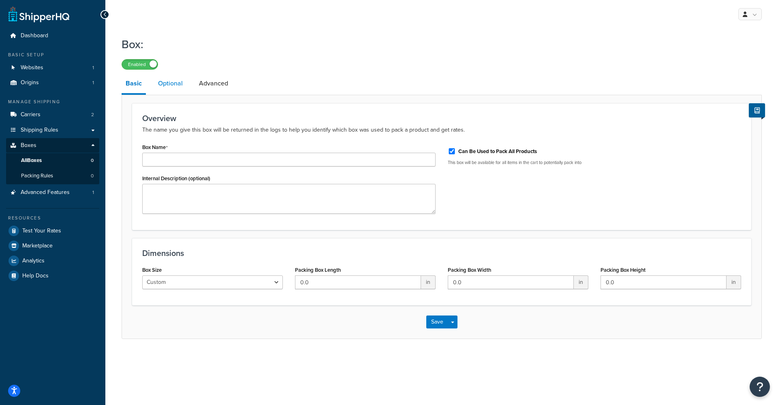
click at [175, 85] on link "Optional" at bounding box center [170, 83] width 33 height 19
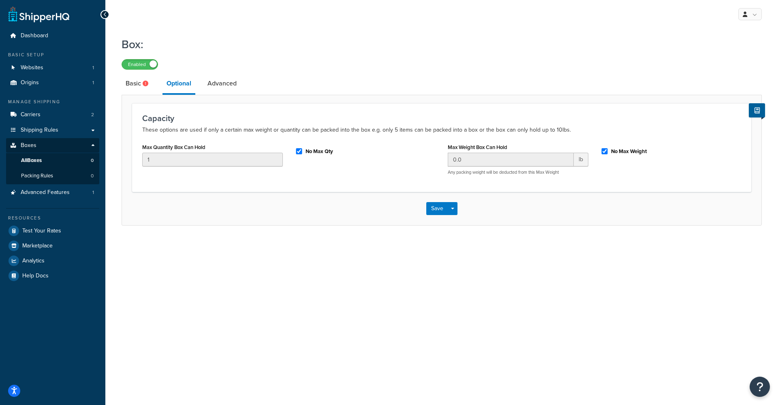
click at [266, 192] on div "Capacity These options are used if only a certain max weight or quantity can be…" at bounding box center [441, 147] width 619 height 88
click at [327, 68] on div "Enabled" at bounding box center [442, 63] width 640 height 11
click at [263, 132] on p "These options are used if only a certain max weight or quantity can be packed i…" at bounding box center [441, 130] width 599 height 10
click at [262, 132] on p "These options are used if only a certain max weight or quantity can be packed i…" at bounding box center [441, 130] width 599 height 10
click at [181, 138] on div "Capacity These options are used if only a certain max weight or quantity can be…" at bounding box center [441, 147] width 619 height 88
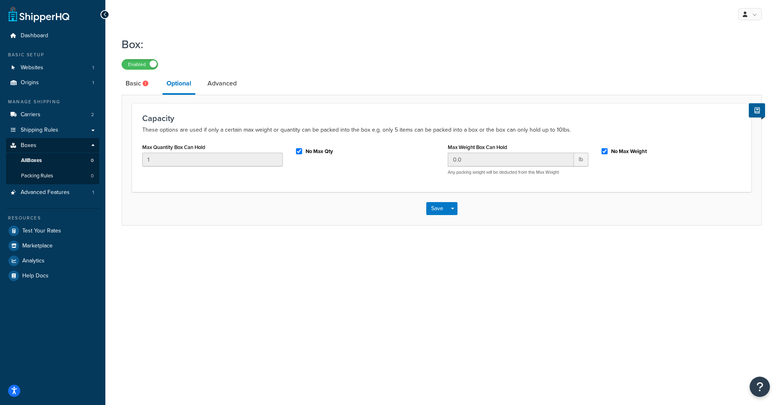
click at [145, 130] on p "These options are used if only a certain max weight or quantity can be packed i…" at bounding box center [441, 130] width 599 height 10
drag, startPoint x: 145, startPoint y: 130, endPoint x: 557, endPoint y: 125, distance: 412.4
click at [557, 125] on div "Capacity These options are used if only a certain max weight or quantity can be…" at bounding box center [441, 124] width 599 height 21
click at [557, 126] on p "These options are used if only a certain max weight or quantity can be packed i…" at bounding box center [441, 130] width 599 height 10
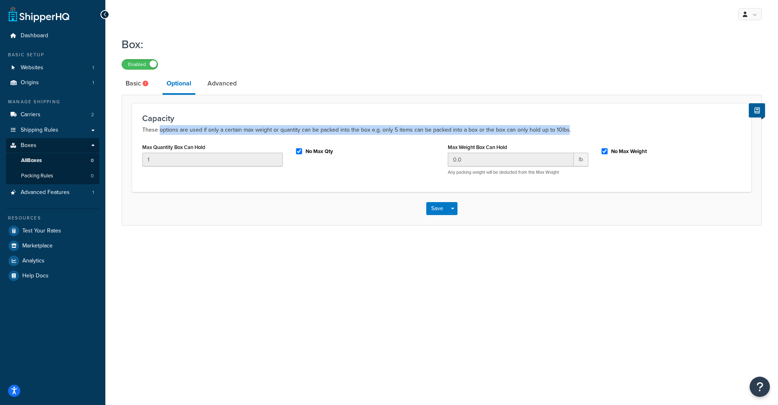
drag, startPoint x: 557, startPoint y: 126, endPoint x: 171, endPoint y: 130, distance: 385.2
click at [171, 130] on p "These options are used if only a certain max weight or quantity can be packed i…" at bounding box center [441, 130] width 599 height 10
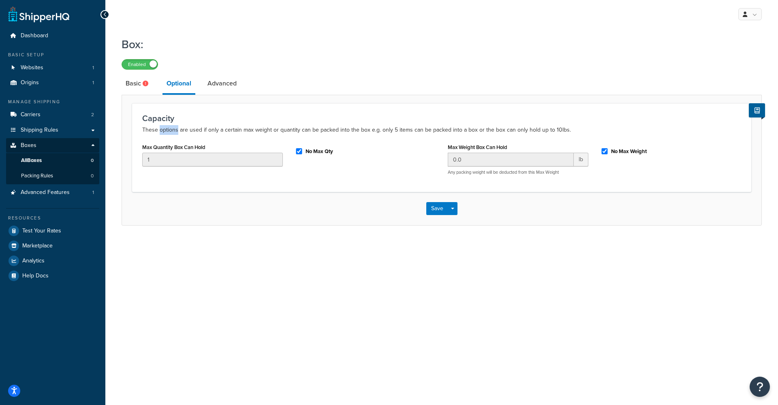
click at [171, 130] on p "These options are used if only a certain max weight or quantity can be packed i…" at bounding box center [441, 130] width 599 height 10
click at [161, 129] on p "These options are used if only a certain max weight or quantity can be packed i…" at bounding box center [441, 130] width 599 height 10
drag, startPoint x: 152, startPoint y: 84, endPoint x: 154, endPoint y: 96, distance: 11.5
click at [152, 84] on link "Basic" at bounding box center [138, 83] width 33 height 19
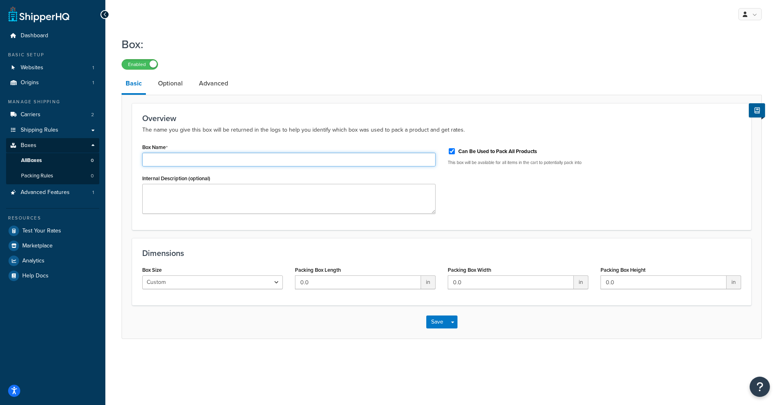
click at [191, 161] on input "Box Name" at bounding box center [288, 160] width 293 height 14
type input "Standard Box"
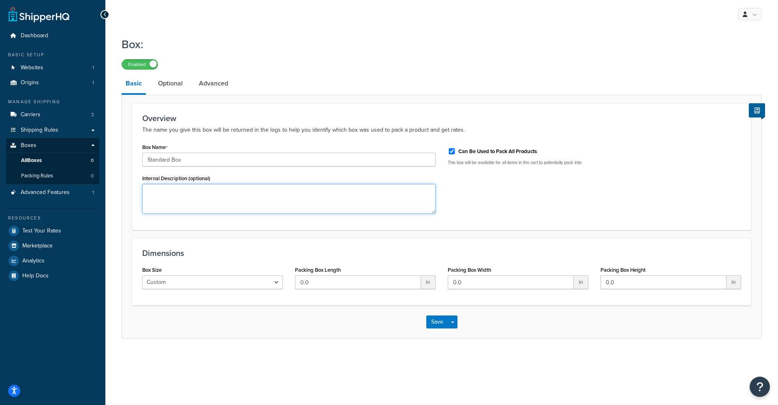
click at [315, 196] on textarea "Internal Description (optional)" at bounding box center [288, 199] width 293 height 30
click at [315, 285] on input "0.0" at bounding box center [358, 282] width 126 height 14
type input "0"
type input "10"
click at [490, 285] on input "0.0" at bounding box center [511, 282] width 126 height 14
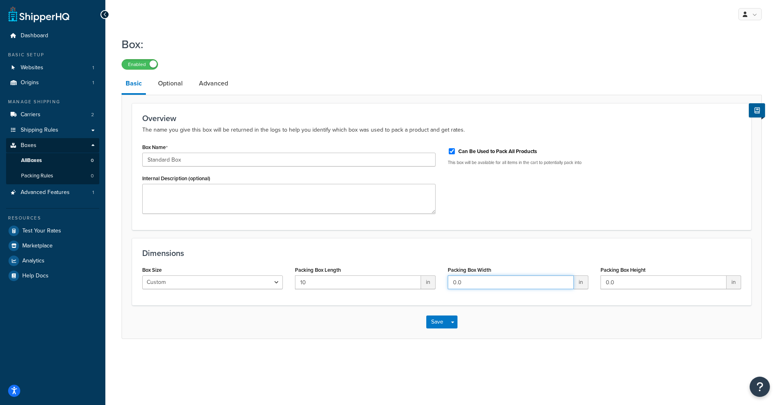
click at [490, 285] on input "0.0" at bounding box center [511, 282] width 126 height 14
type input "10"
click at [667, 284] on input "0.0" at bounding box center [663, 282] width 126 height 14
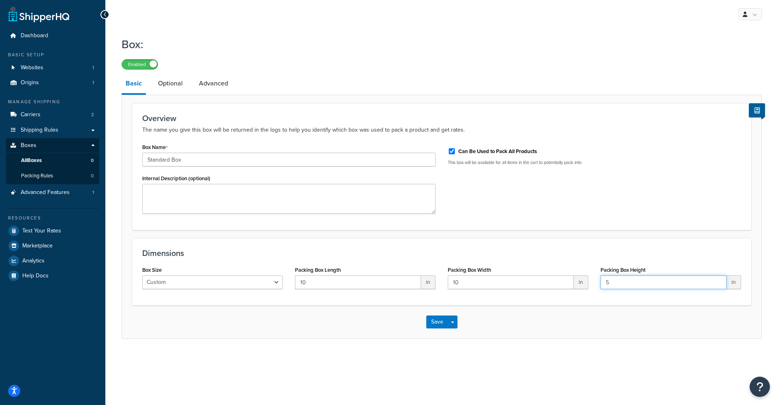
type input "5"
click at [650, 264] on div "Dimensions Box Size Custom USPS Small Flat Box USPS Medium Flat Box USPS Large …" at bounding box center [441, 271] width 619 height 67
click at [578, 210] on div "Box Name Standard Box Internal Description (optional) Can Be Used to Pack All P…" at bounding box center [441, 180] width 611 height 79
click at [433, 325] on button "Save" at bounding box center [437, 322] width 22 height 13
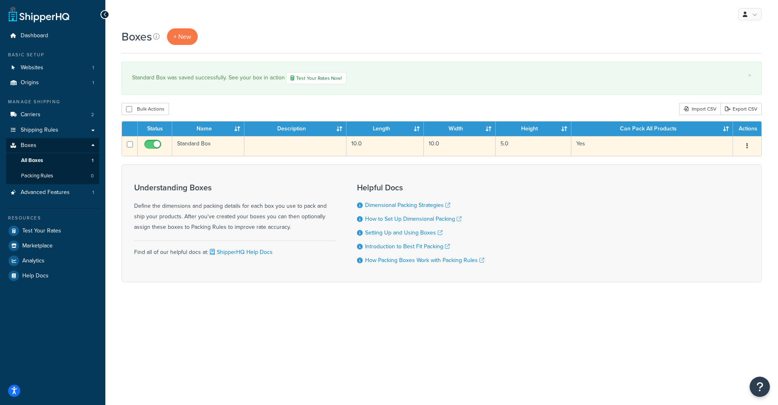
click at [215, 142] on td "Standard Box" at bounding box center [208, 146] width 72 height 20
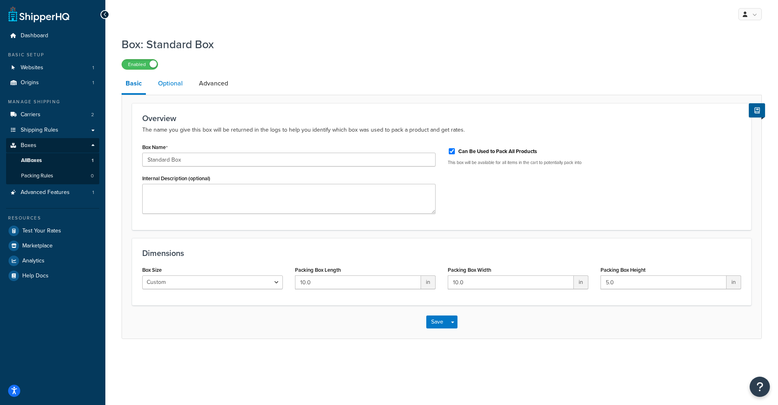
click at [168, 86] on link "Optional" at bounding box center [170, 83] width 33 height 19
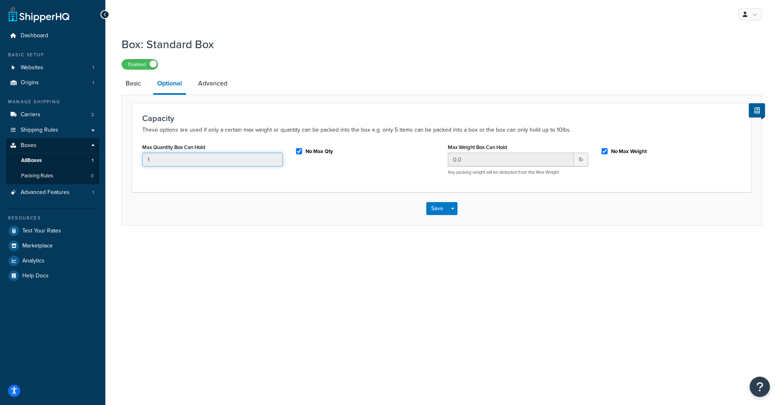
click at [252, 159] on input "1" at bounding box center [212, 160] width 141 height 14
click at [231, 159] on input "1" at bounding box center [212, 160] width 141 height 14
click at [301, 150] on input "No Max Qty" at bounding box center [299, 151] width 8 height 6
checkbox input "false"
click at [232, 155] on input "1" at bounding box center [212, 160] width 141 height 14
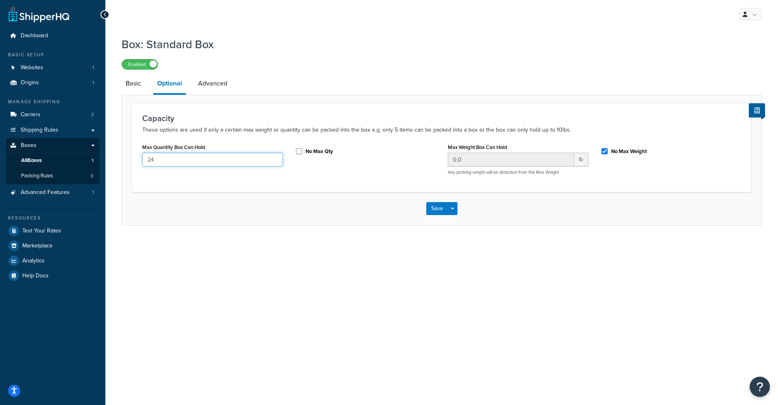
type input "24"
click at [347, 191] on div "Capacity These options are used if only a certain max weight or quantity can be…" at bounding box center [441, 147] width 619 height 88
click at [443, 207] on button "Save" at bounding box center [437, 208] width 22 height 13
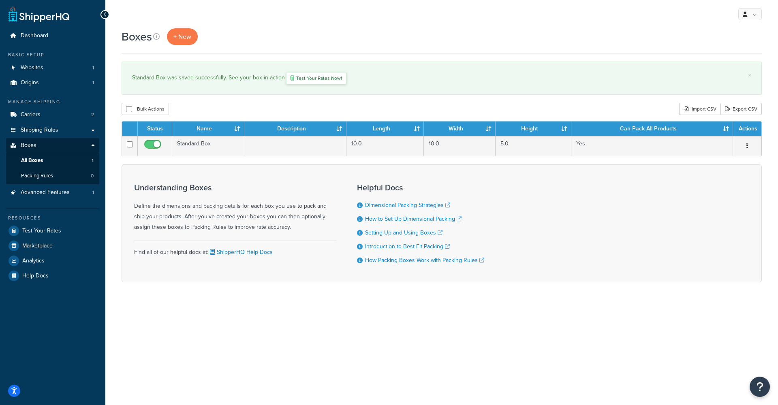
click at [328, 81] on link "Test Your Rates Now!" at bounding box center [316, 78] width 60 height 12
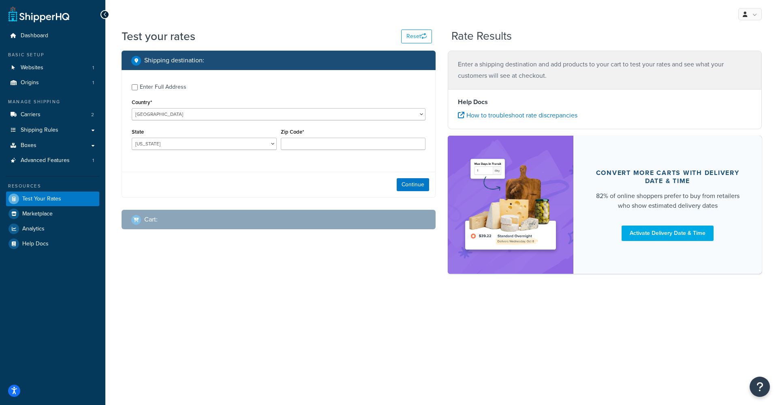
click at [150, 86] on div "Enter Full Address" at bounding box center [163, 86] width 47 height 11
click at [138, 86] on input "Enter Full Address" at bounding box center [135, 87] width 6 height 6
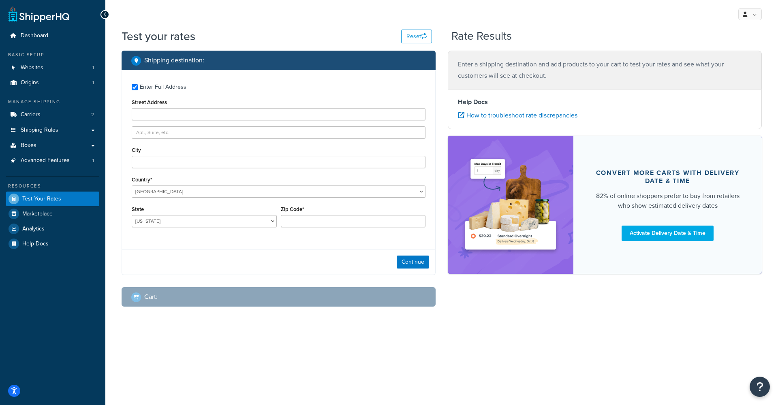
click at [147, 92] on div "Enter Full Address" at bounding box center [163, 86] width 47 height 11
click at [138, 90] on input "Enter Full Address" at bounding box center [135, 87] width 6 height 6
checkbox input "false"
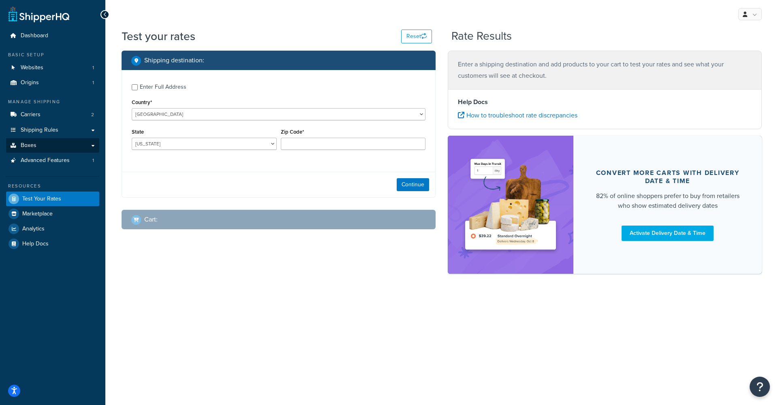
click at [50, 147] on link "Boxes" at bounding box center [52, 145] width 93 height 15
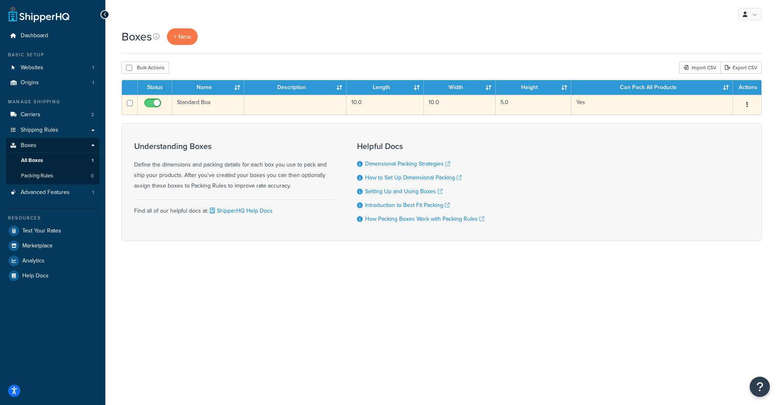
click at [258, 104] on td at bounding box center [295, 105] width 102 height 20
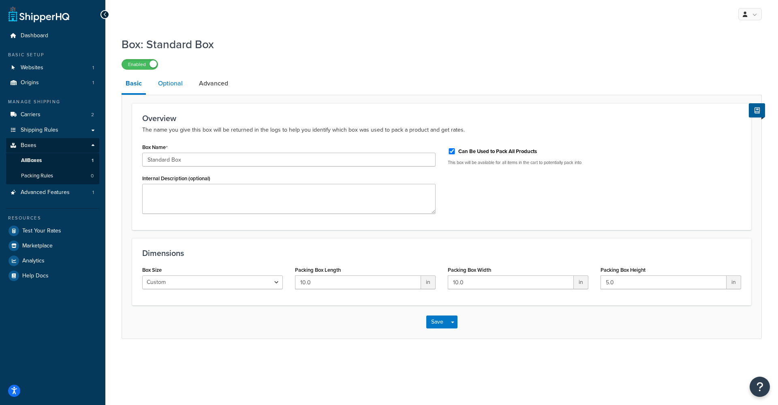
click at [166, 85] on link "Optional" at bounding box center [170, 83] width 33 height 19
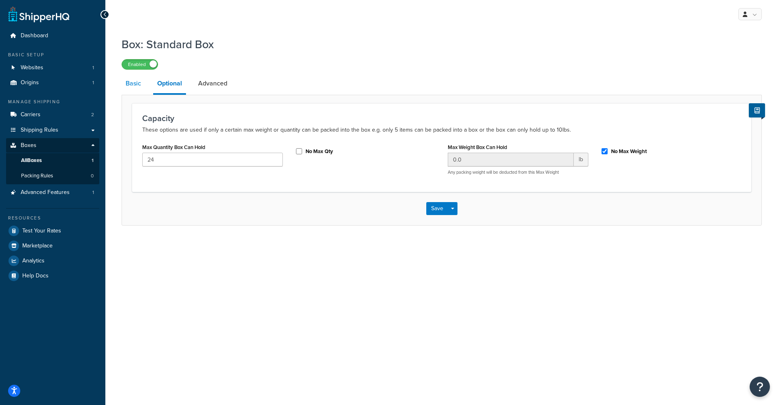
click at [138, 83] on link "Basic" at bounding box center [133, 83] width 23 height 19
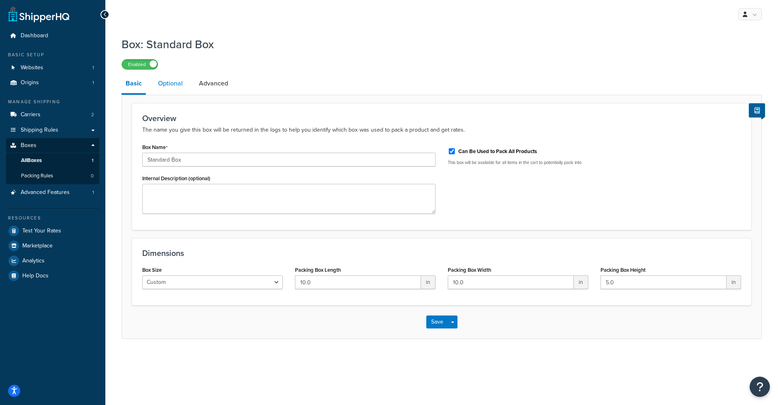
click at [165, 75] on link "Optional" at bounding box center [170, 83] width 33 height 19
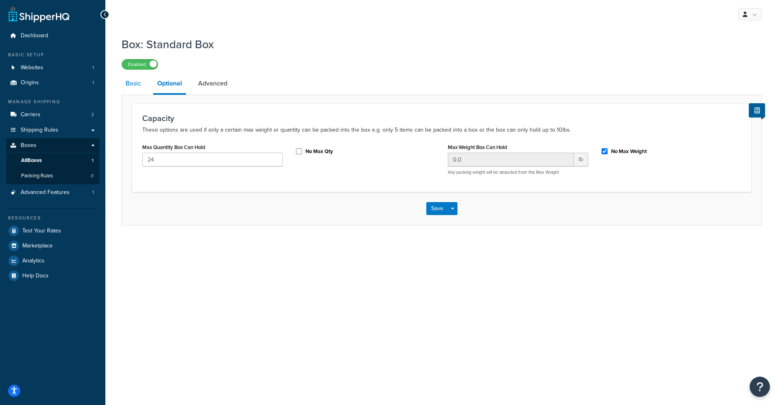
click at [141, 85] on link "Basic" at bounding box center [133, 83] width 23 height 19
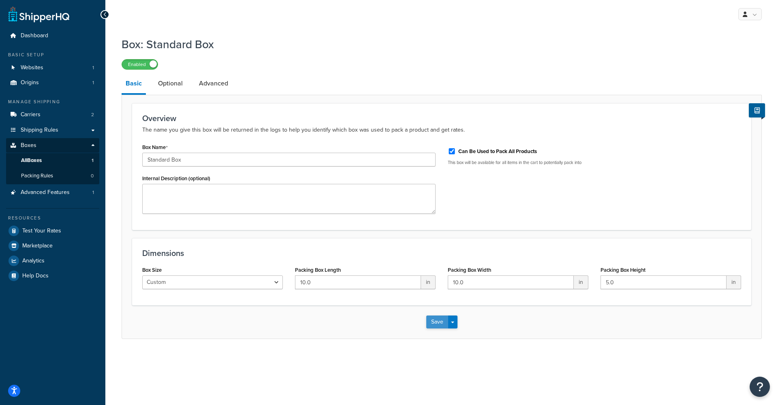
click at [440, 318] on button "Save" at bounding box center [437, 322] width 22 height 13
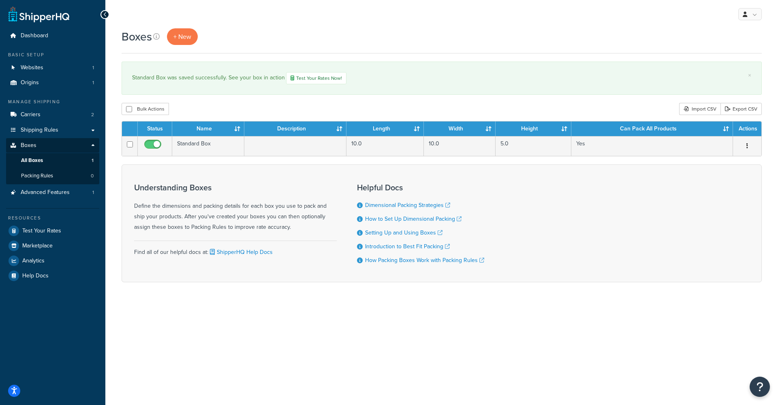
click at [568, 375] on div "My Profile Billing Global Settings Contact Us Logout Boxes + New × Standard Box…" at bounding box center [441, 202] width 672 height 405
click at [288, 109] on div "Bulk Actions Duplicate Delete Import CSV Export CSV" at bounding box center [442, 109] width 640 height 12
click at [491, 94] on div "× Standard Box was saved successfully. See your box in action Test Your Rates N…" at bounding box center [442, 78] width 640 height 33
click at [296, 81] on link "Test Your Rates Now!" at bounding box center [316, 78] width 60 height 12
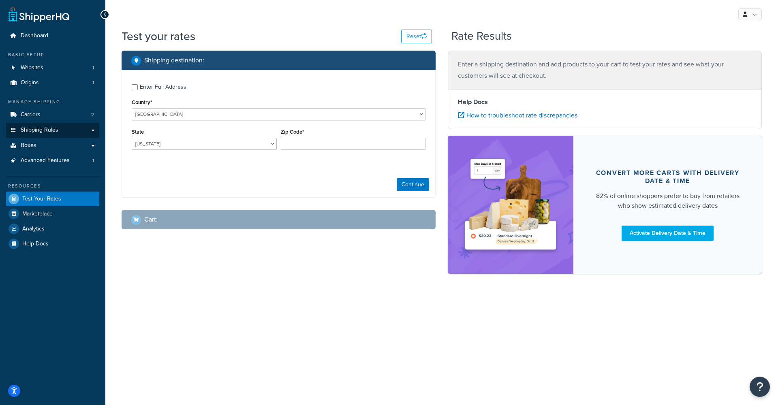
click at [76, 124] on link "Shipping Rules" at bounding box center [52, 130] width 93 height 15
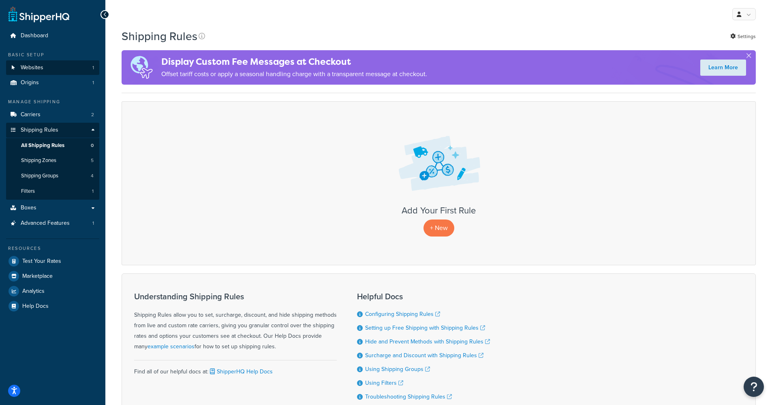
click at [63, 71] on link "Websites 1" at bounding box center [52, 67] width 93 height 15
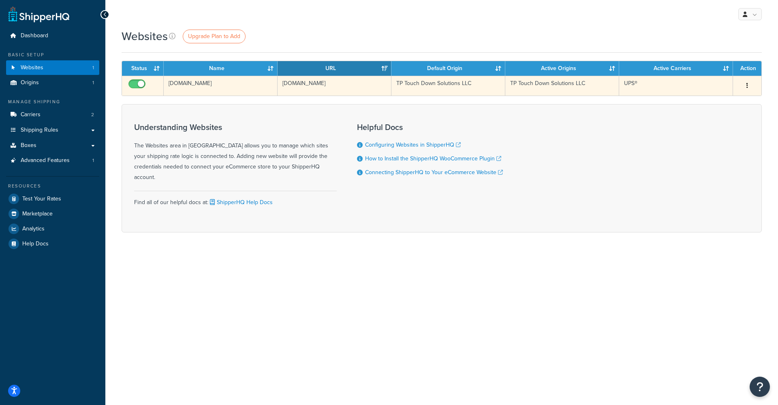
click at [188, 82] on td "[DOMAIN_NAME]" at bounding box center [221, 86] width 114 height 20
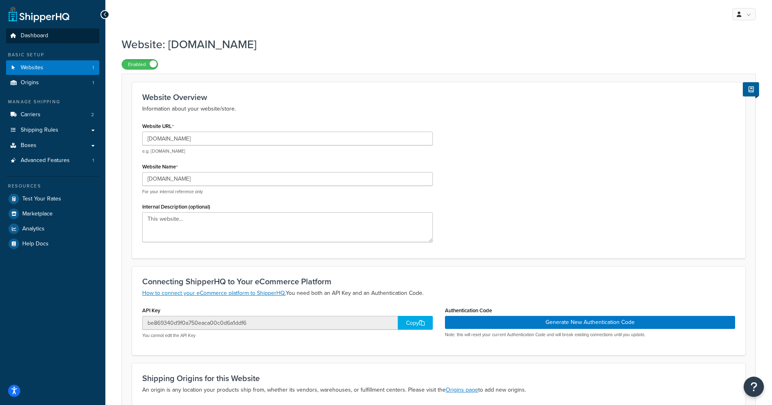
click at [70, 38] on link "Dashboard" at bounding box center [52, 35] width 93 height 15
